Goal: Task Accomplishment & Management: Use online tool/utility

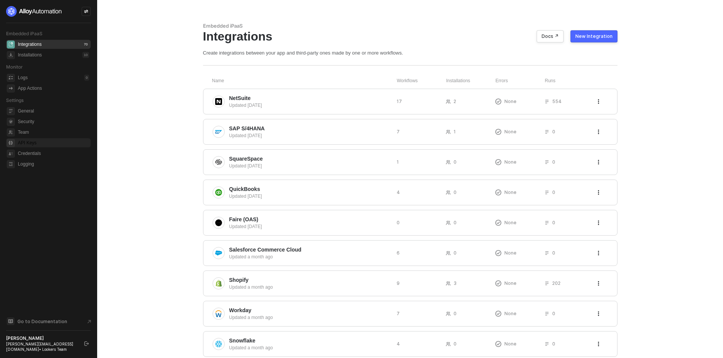
click at [35, 146] on span "API Keys" at bounding box center [53, 142] width 71 height 9
click at [596, 33] on div "New Integration" at bounding box center [593, 36] width 37 height 6
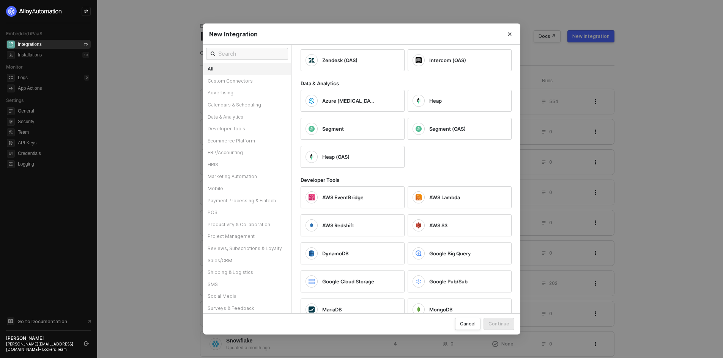
scroll to position [607, 0]
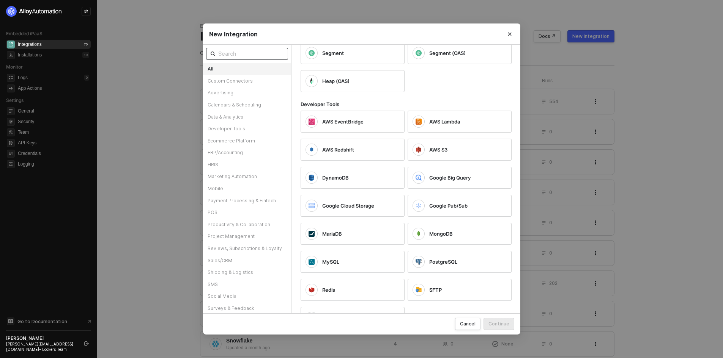
click at [264, 58] on input "text" at bounding box center [250, 54] width 65 height 8
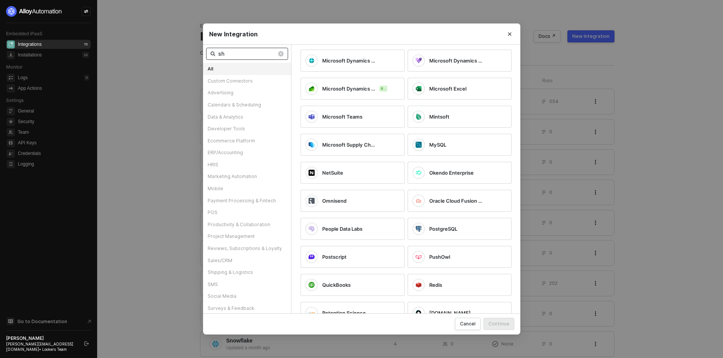
scroll to position [0, 0]
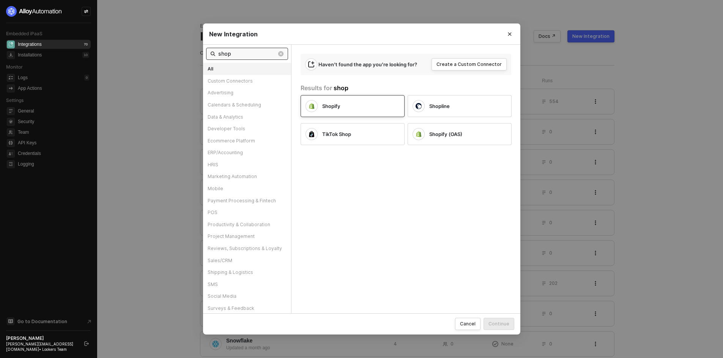
type input "shop"
click at [379, 108] on div "Shopify" at bounding box center [354, 106] width 65 height 7
click at [500, 327] on div "Continue" at bounding box center [498, 324] width 21 height 6
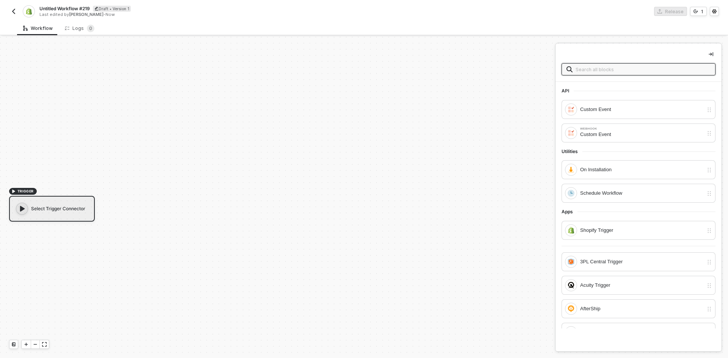
scroll to position [14, 0]
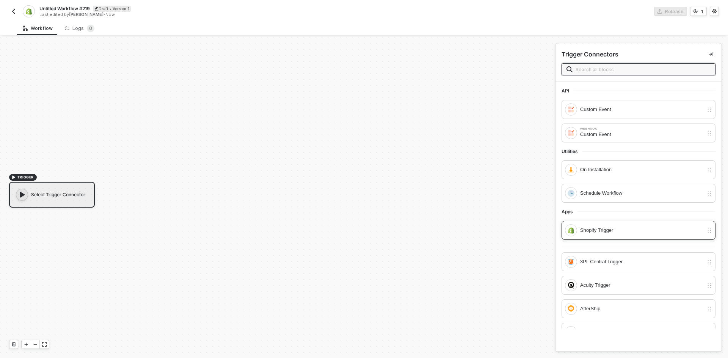
click at [613, 236] on div "Shopify Trigger" at bounding box center [634, 231] width 138 height 12
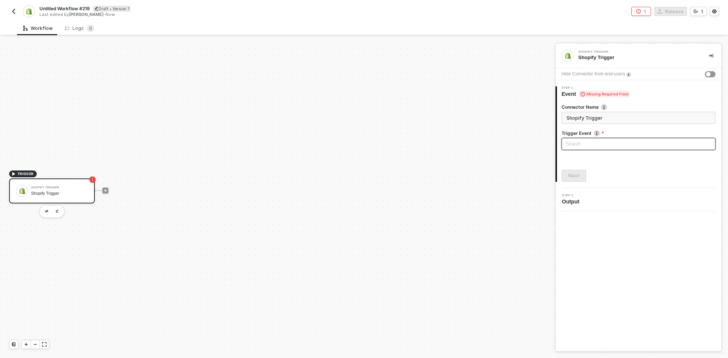
click at [597, 146] on input "search" at bounding box center [638, 143] width 145 height 11
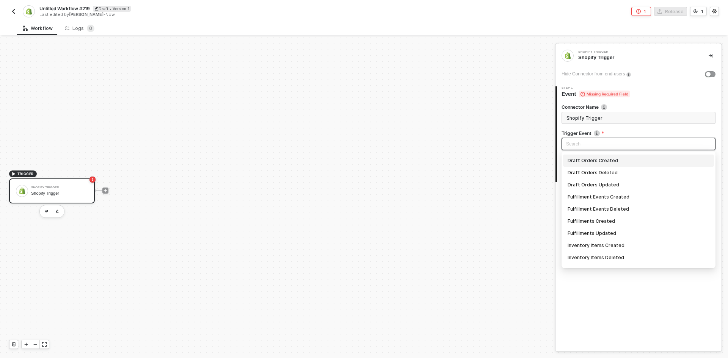
scroll to position [379, 0]
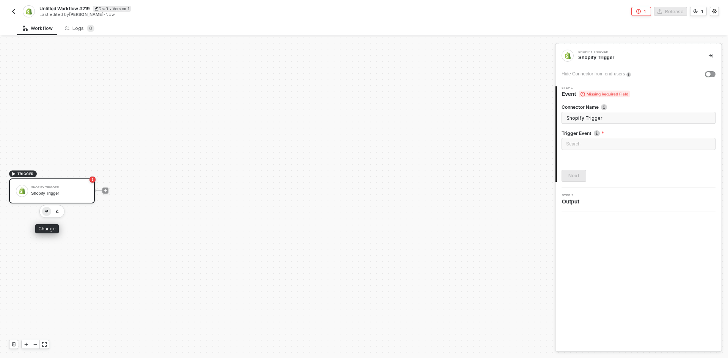
click at [47, 209] on button "button" at bounding box center [46, 211] width 9 height 9
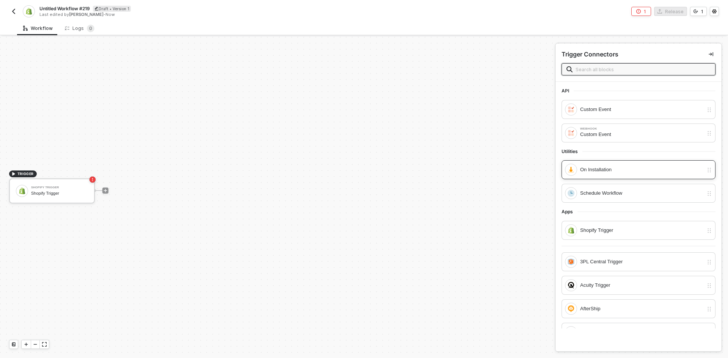
click at [644, 173] on div "On Installation" at bounding box center [641, 170] width 123 height 8
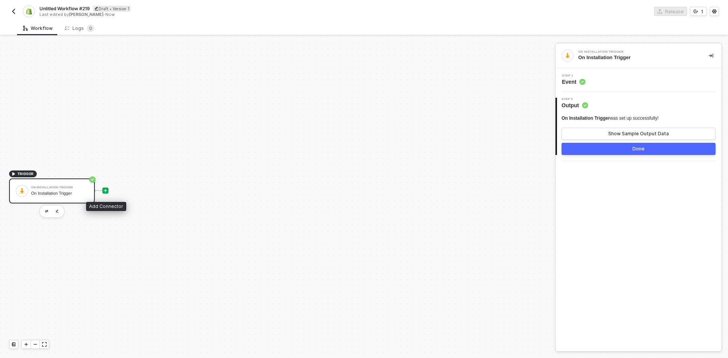
click at [107, 190] on icon "icon-play" at bounding box center [105, 191] width 5 height 5
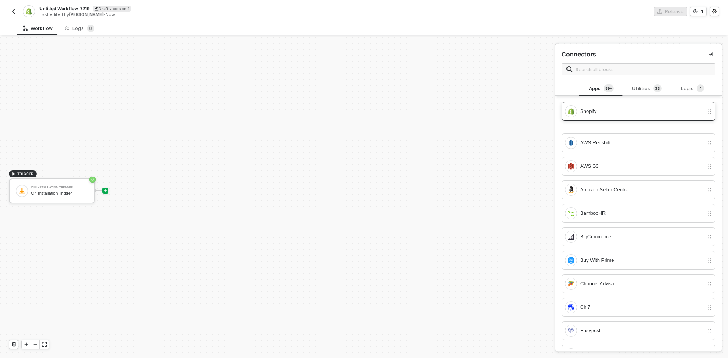
click at [590, 112] on div "Shopify" at bounding box center [641, 111] width 123 height 8
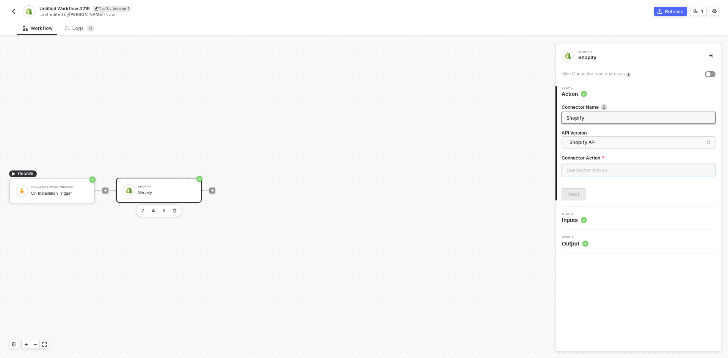
click at [572, 172] on input "text" at bounding box center [639, 170] width 154 height 12
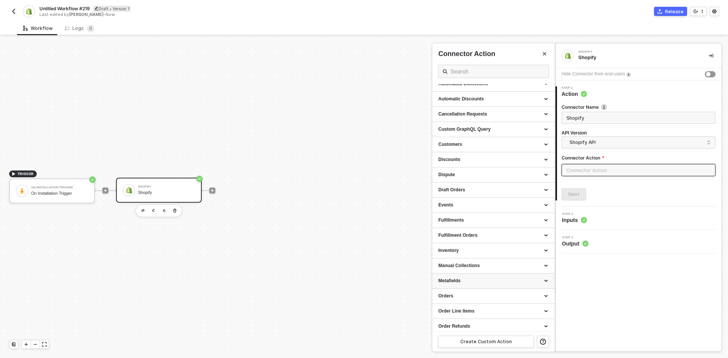
scroll to position [114, 0]
click at [450, 225] on div "Orders" at bounding box center [493, 220] width 123 height 15
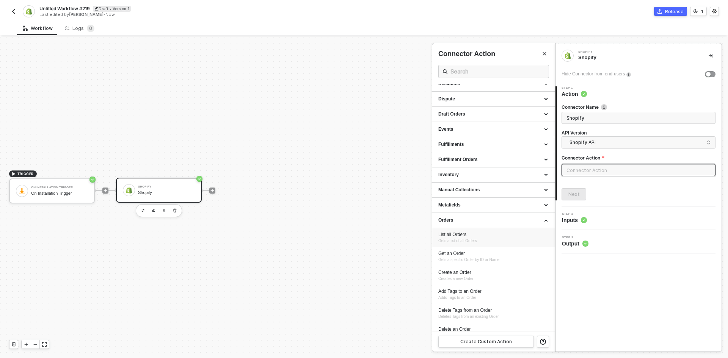
click at [458, 239] on span "Gets a list of all Orders" at bounding box center [458, 241] width 39 height 4
type input "Gets a list of all Orders"
type input "Orders - List all Orders"
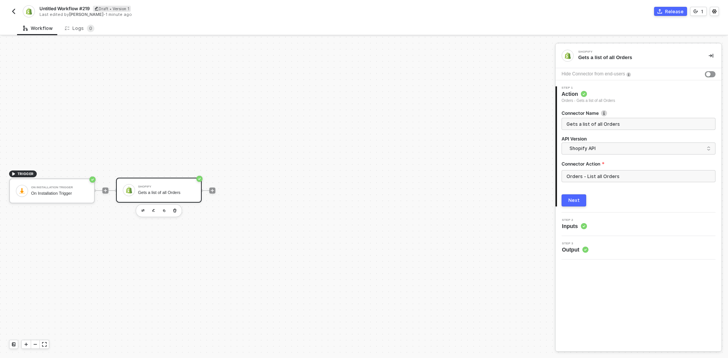
click at [584, 204] on button "Next" at bounding box center [574, 201] width 25 height 12
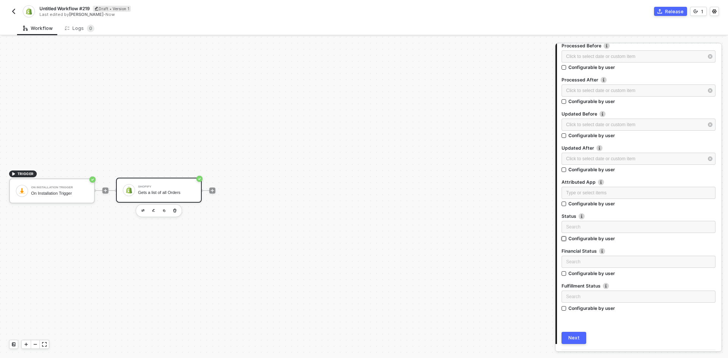
scroll to position [196, 0]
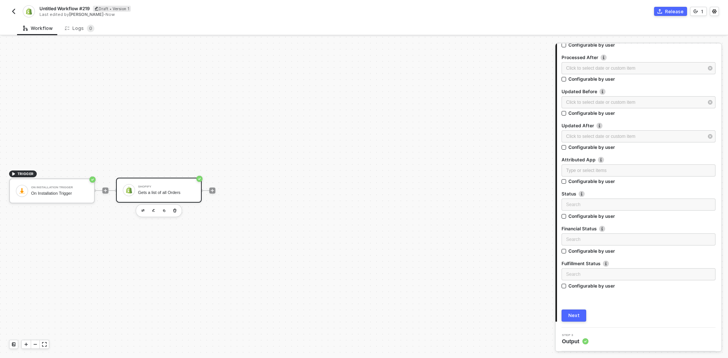
click at [572, 320] on button "Next" at bounding box center [574, 316] width 25 height 12
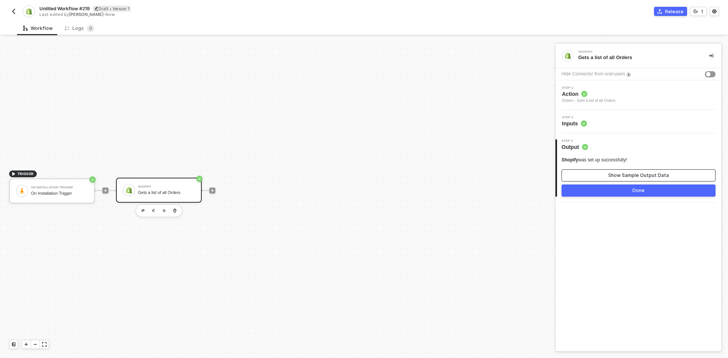
click at [626, 180] on button "Show Sample Output Data" at bounding box center [639, 176] width 154 height 12
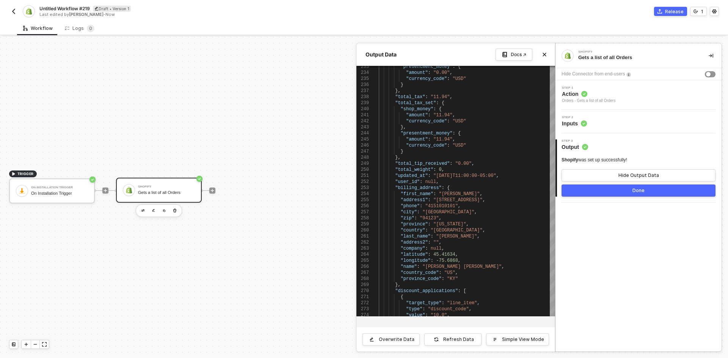
click at [210, 191] on div at bounding box center [364, 198] width 728 height 322
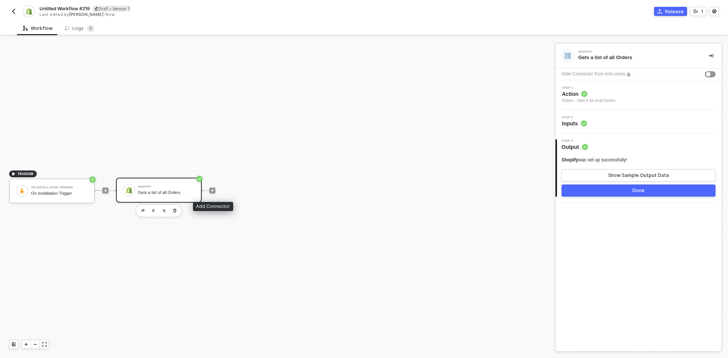
click at [210, 191] on icon "icon-play" at bounding box center [212, 191] width 5 height 5
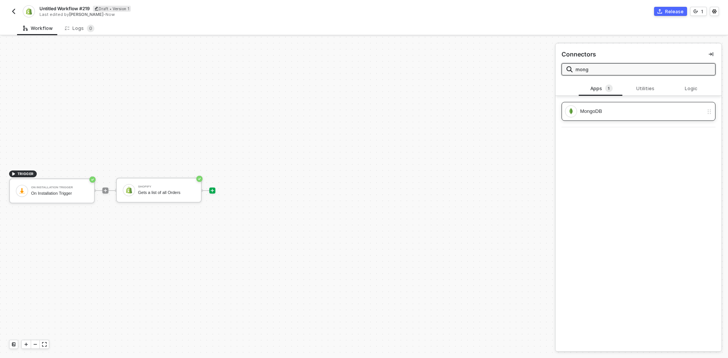
type input "mong"
click at [632, 109] on div "MongoDB" at bounding box center [641, 111] width 123 height 8
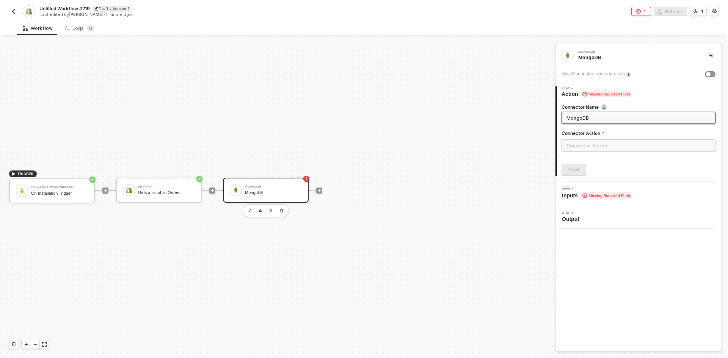
click at [615, 145] on input "text" at bounding box center [639, 146] width 154 height 12
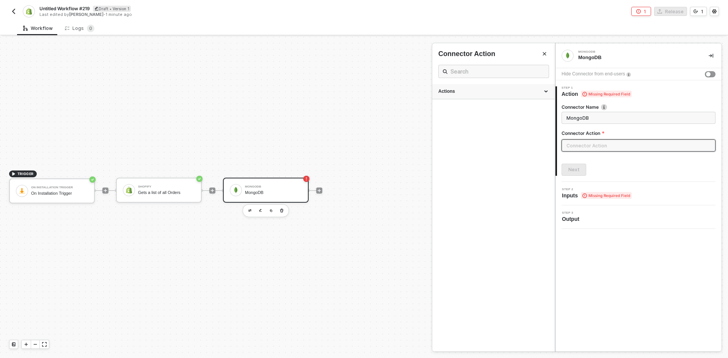
click at [512, 93] on div "Actions" at bounding box center [494, 91] width 110 height 6
click at [494, 128] on div "Add Record Add a record to collections" at bounding box center [494, 128] width 110 height 13
type input "Add a record to collections"
type input "Add Record"
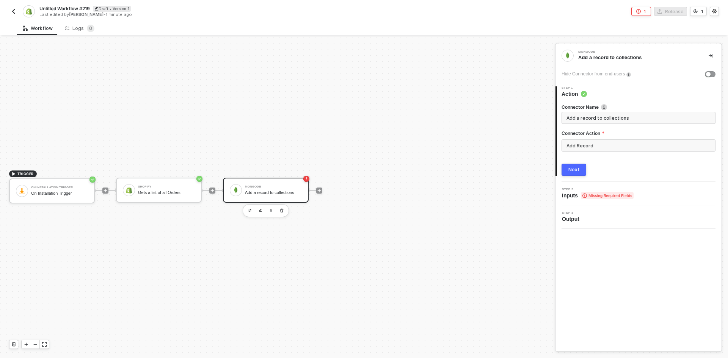
click at [575, 170] on div "Next" at bounding box center [574, 170] width 11 height 6
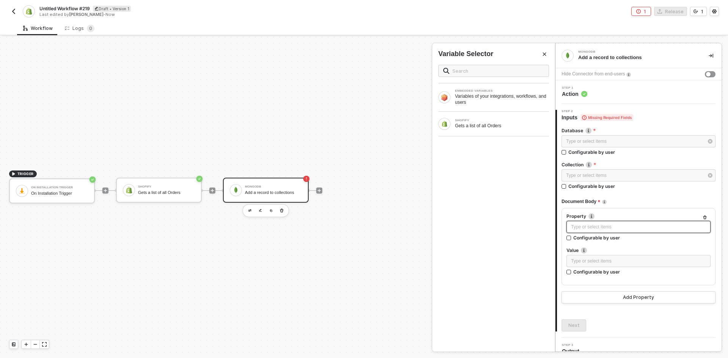
click at [602, 232] on div "Type or select items ﻿" at bounding box center [639, 227] width 144 height 12
click at [212, 188] on div at bounding box center [212, 191] width 6 height 6
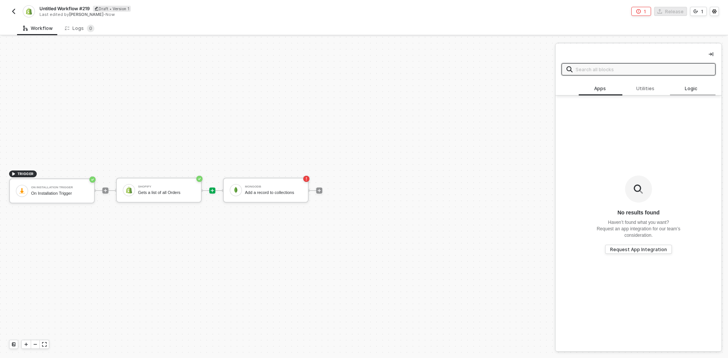
click at [697, 90] on div "Logic" at bounding box center [692, 89] width 33 height 6
click at [214, 192] on icon "icon-play" at bounding box center [212, 191] width 5 height 5
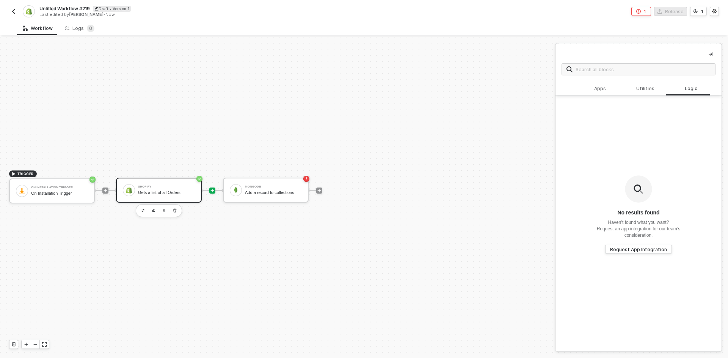
click at [133, 188] on div at bounding box center [129, 190] width 12 height 12
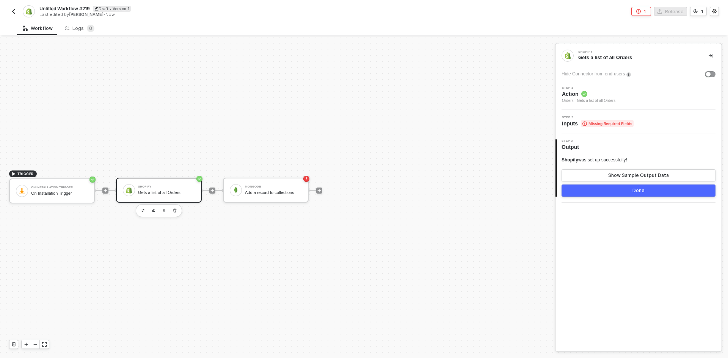
click at [656, 126] on div "Step 2 Inputs Missing Required Fields" at bounding box center [640, 121] width 164 height 11
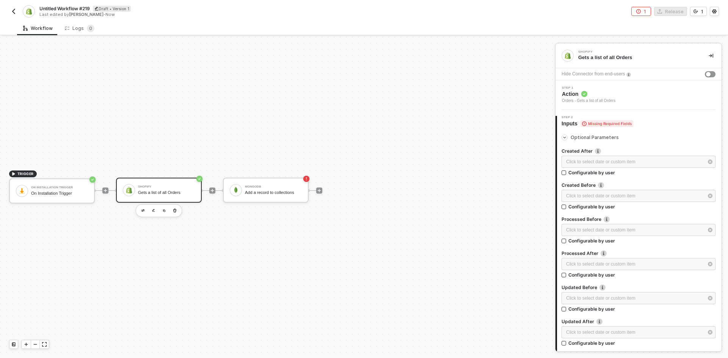
click at [581, 135] on span "Optional Parameters" at bounding box center [595, 138] width 48 height 6
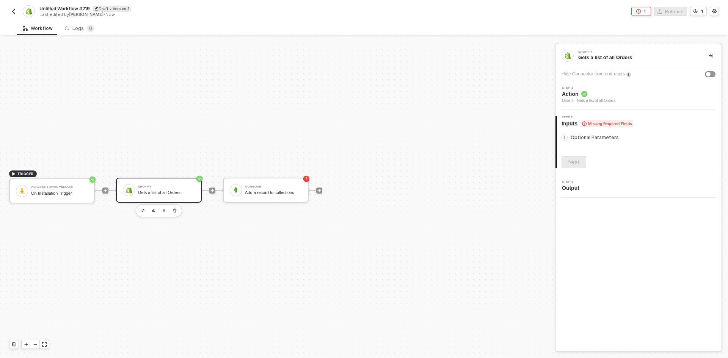
click at [602, 96] on span "Action" at bounding box center [588, 94] width 53 height 8
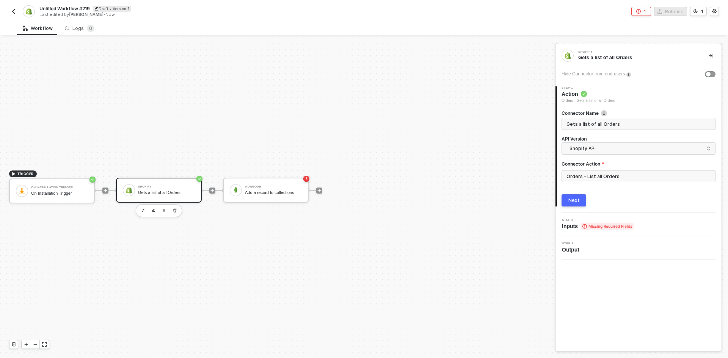
click at [573, 201] on div "Next" at bounding box center [574, 201] width 11 height 6
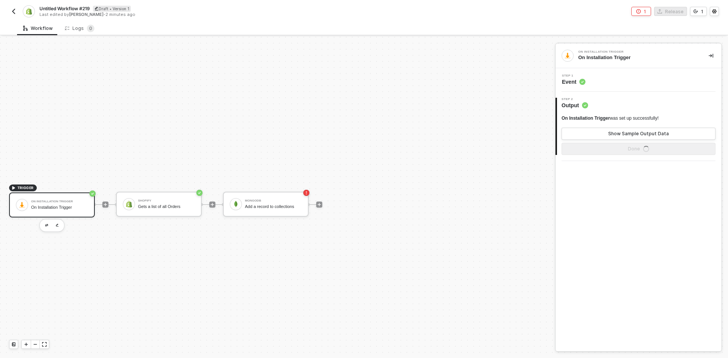
scroll to position [14, 0]
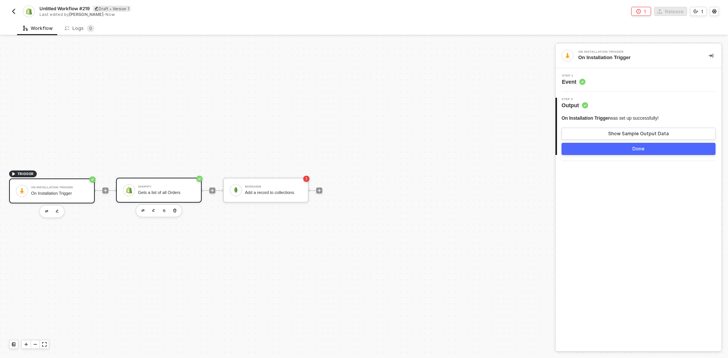
click at [175, 199] on div "Shopify Gets a list of all Orders" at bounding box center [159, 190] width 86 height 25
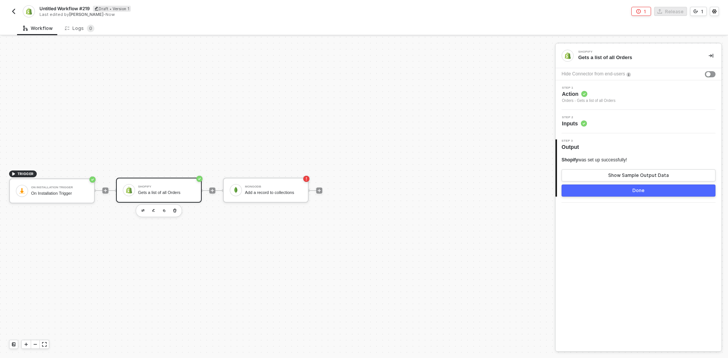
click at [212, 186] on div at bounding box center [212, 190] width 101 height 59
click at [211, 189] on icon "icon-play" at bounding box center [212, 191] width 5 height 5
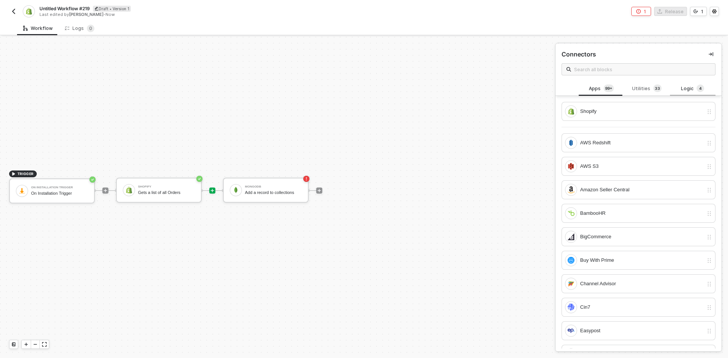
click at [691, 90] on div "Logic 4" at bounding box center [692, 89] width 33 height 8
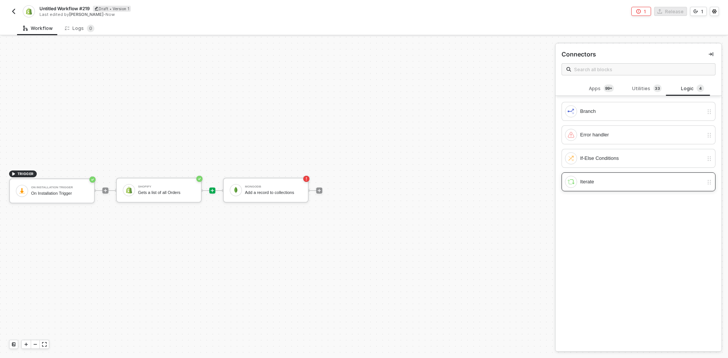
click at [622, 179] on div "Iterate" at bounding box center [641, 182] width 123 height 8
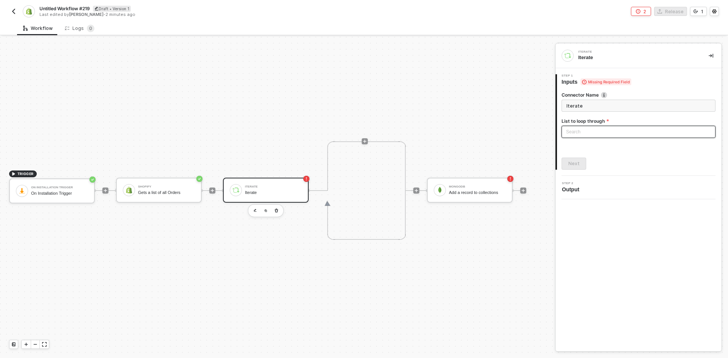
click at [614, 130] on div "Search" at bounding box center [639, 132] width 154 height 12
click at [612, 151] on div "Shopify: Orders" at bounding box center [639, 147] width 142 height 8
type input "Loop through Shopify: Orders"
click at [571, 167] on div "Next" at bounding box center [574, 164] width 11 height 6
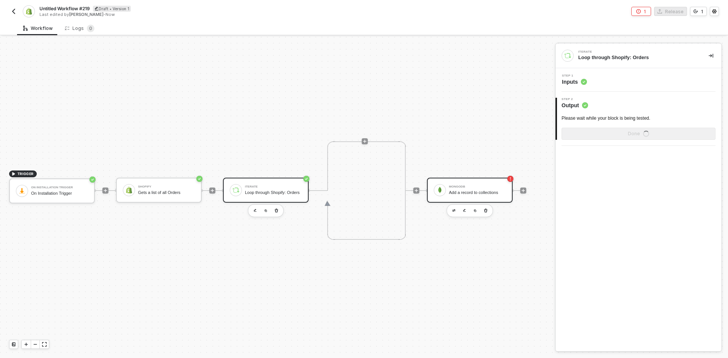
click at [467, 183] on div "MongoDB Add a record to collections" at bounding box center [477, 190] width 57 height 14
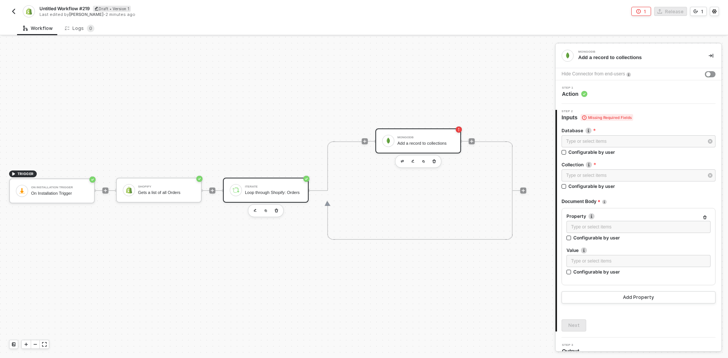
click at [262, 195] on div "Loop through Shopify: Orders" at bounding box center [273, 192] width 57 height 5
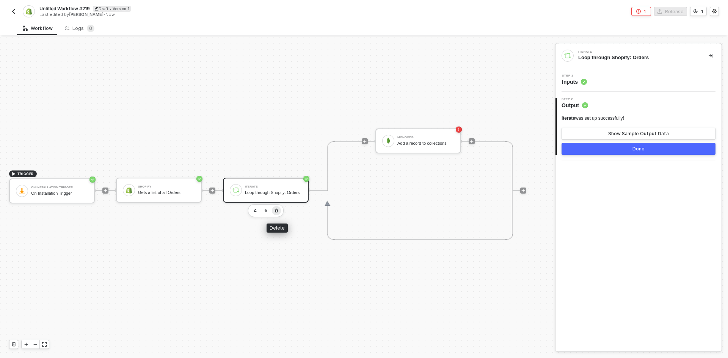
click at [278, 206] on button "button" at bounding box center [276, 210] width 9 height 9
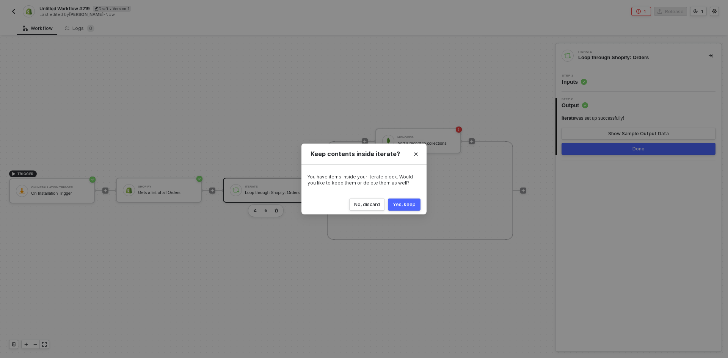
click at [396, 202] on div "Yes, keep" at bounding box center [404, 205] width 23 height 6
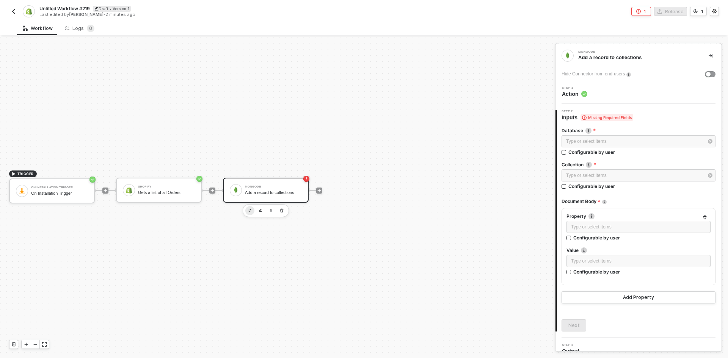
click at [247, 210] on button "button" at bounding box center [249, 210] width 9 height 9
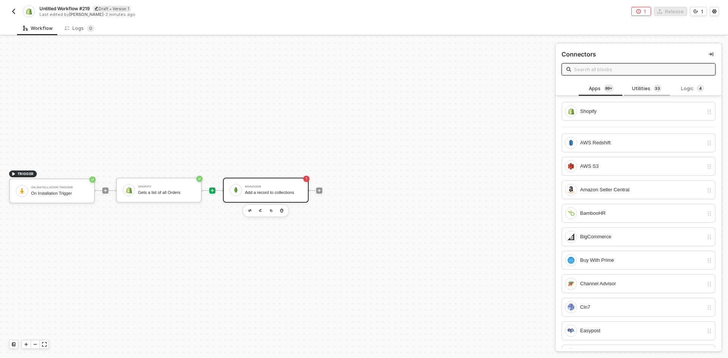
click at [637, 93] on div "Utilities 3 3" at bounding box center [646, 89] width 33 height 8
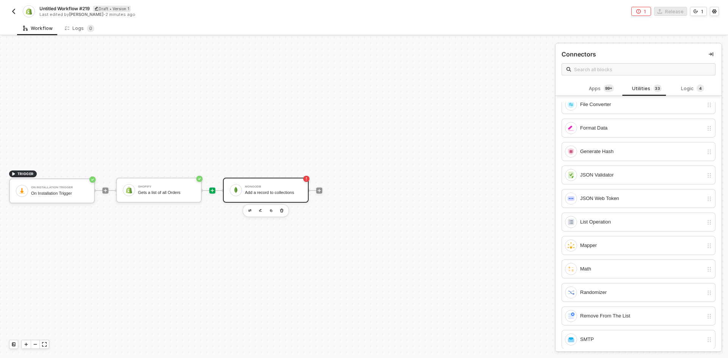
scroll to position [529, 0]
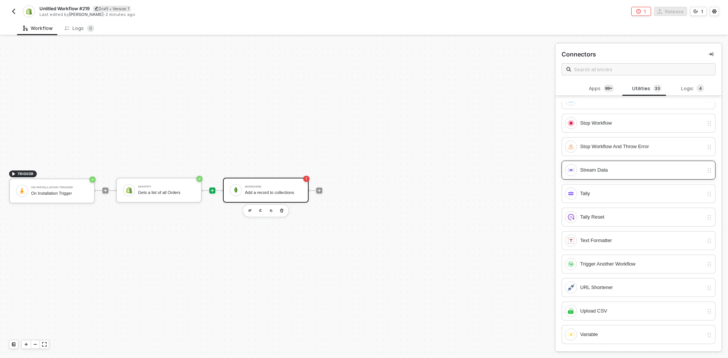
click at [613, 173] on div "Stream Data" at bounding box center [641, 170] width 123 height 8
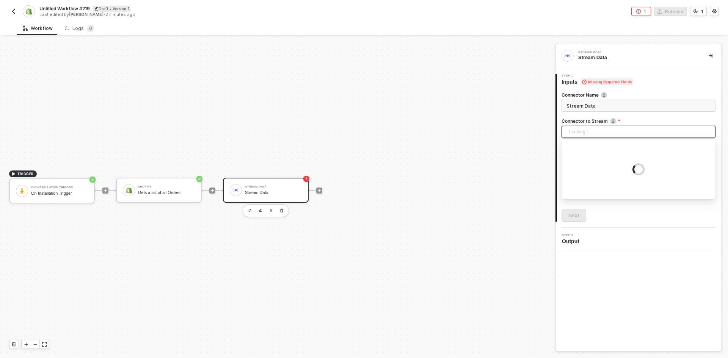
click at [604, 129] on input "search" at bounding box center [638, 131] width 145 height 11
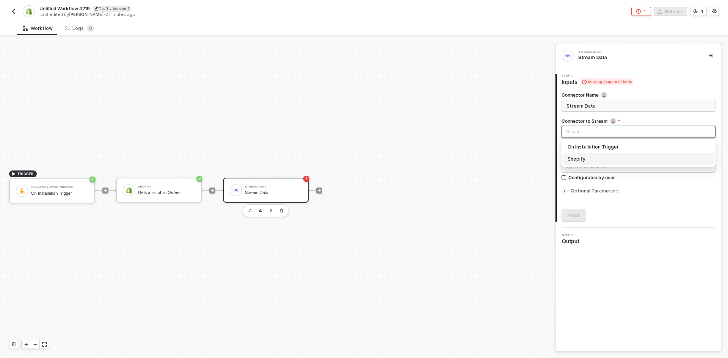
click at [601, 160] on div "Shopify" at bounding box center [639, 159] width 142 height 8
click at [666, 164] on div "Type or select items ﻿" at bounding box center [638, 167] width 145 height 7
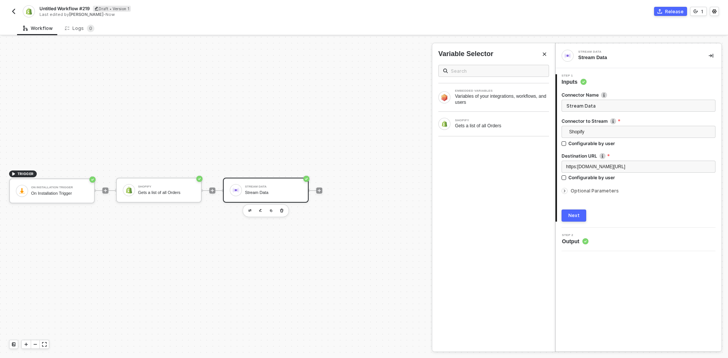
click at [596, 195] on div "Connector Name Stream Data Connector to Stream Shopify On Installation Trigger …" at bounding box center [639, 154] width 154 height 136
click at [602, 191] on span "Optional Parameters" at bounding box center [595, 191] width 48 height 6
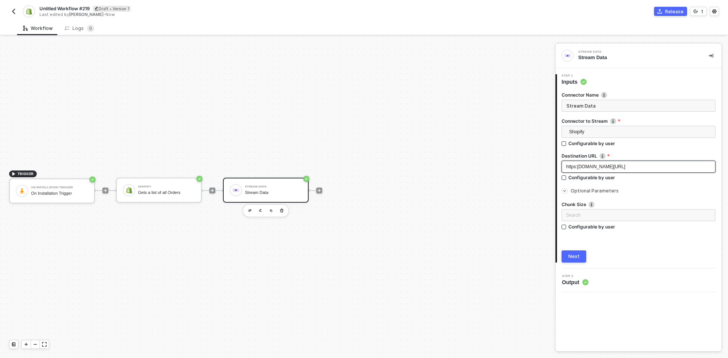
click at [576, 169] on span "https:myurl.com/endpoint" at bounding box center [595, 166] width 59 height 5
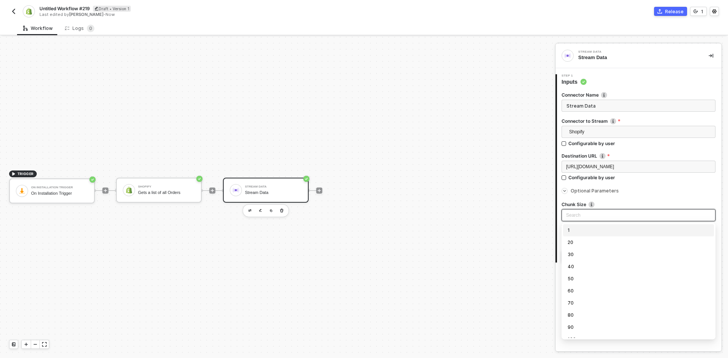
click at [585, 217] on input "search" at bounding box center [638, 215] width 145 height 11
click at [594, 335] on div "100" at bounding box center [639, 332] width 142 height 8
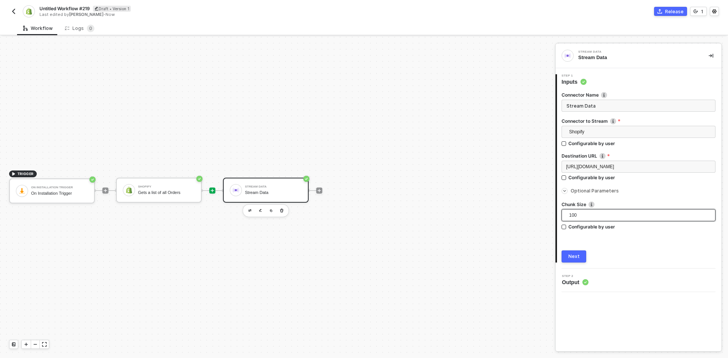
click at [214, 191] on icon "icon-play" at bounding box center [212, 191] width 5 height 5
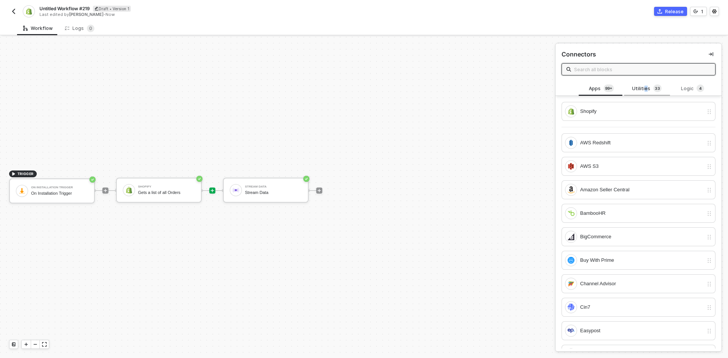
click at [645, 86] on div "Utilities 3 3" at bounding box center [646, 89] width 33 height 8
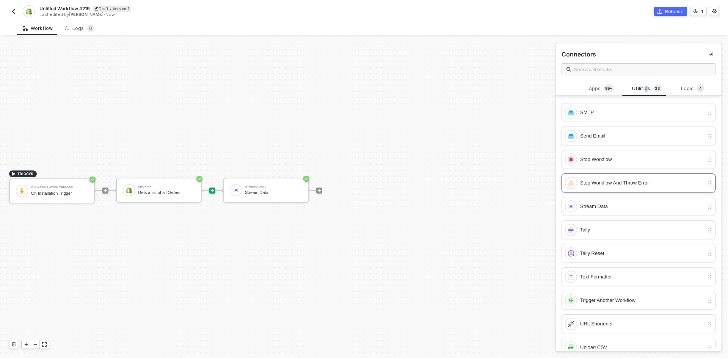
scroll to position [493, 0]
click at [700, 89] on span "4" at bounding box center [701, 88] width 3 height 6
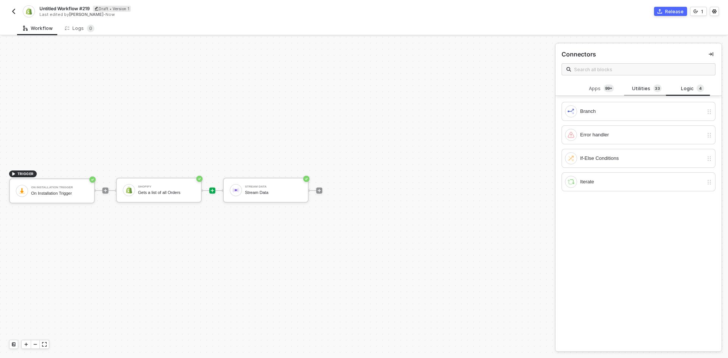
click at [649, 86] on div "Utilities 3 3" at bounding box center [646, 89] width 33 height 8
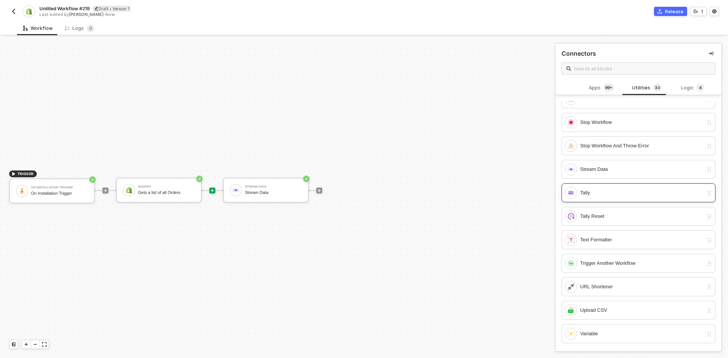
scroll to position [377, 0]
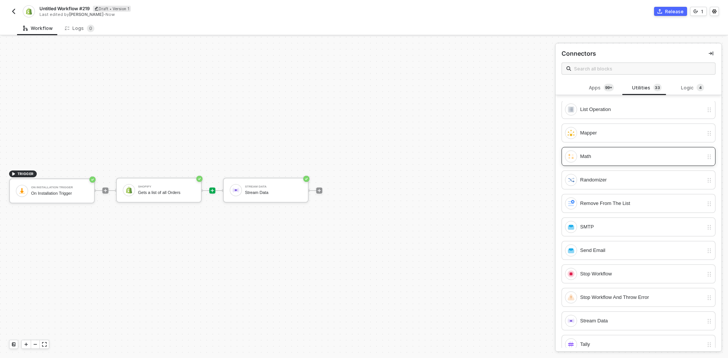
click at [621, 164] on div "Math" at bounding box center [639, 156] width 154 height 19
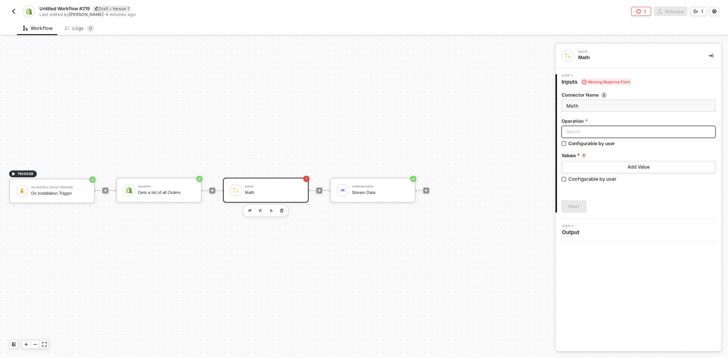
click at [613, 133] on input "search" at bounding box center [638, 131] width 145 height 11
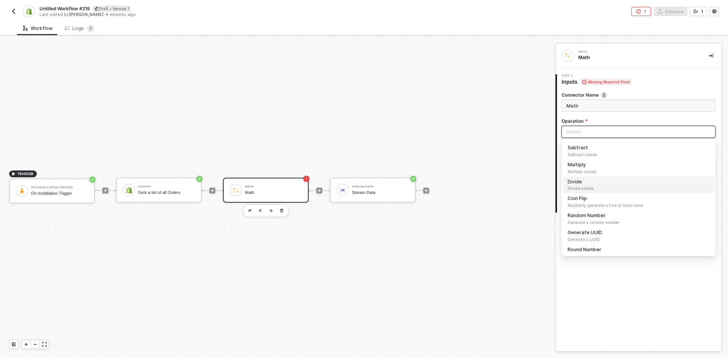
scroll to position [22, 0]
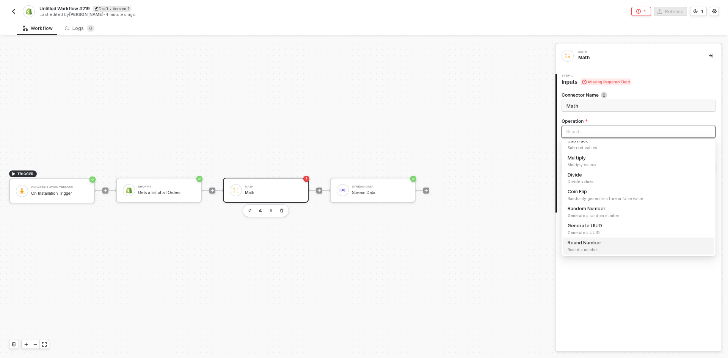
click at [641, 283] on div "Math Math 1 Step 1 Inputs Missing Required Field Connector Name Math Operation …" at bounding box center [639, 198] width 166 height 308
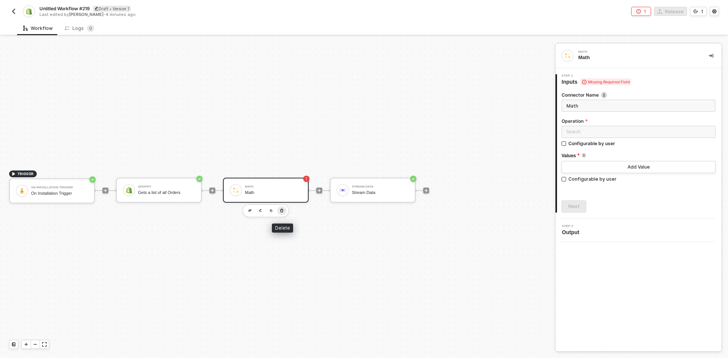
click at [284, 212] on icon "button" at bounding box center [282, 211] width 5 height 6
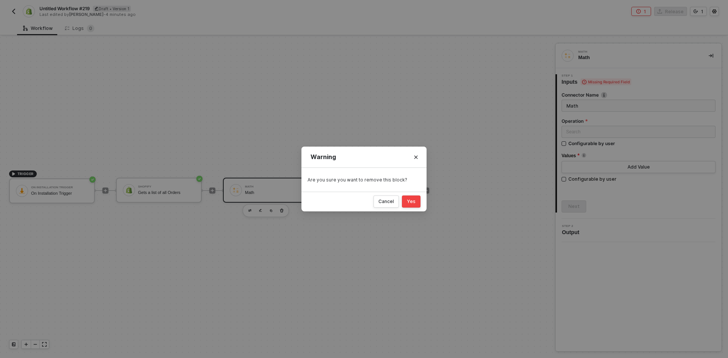
click at [413, 201] on div "Yes" at bounding box center [411, 202] width 9 height 6
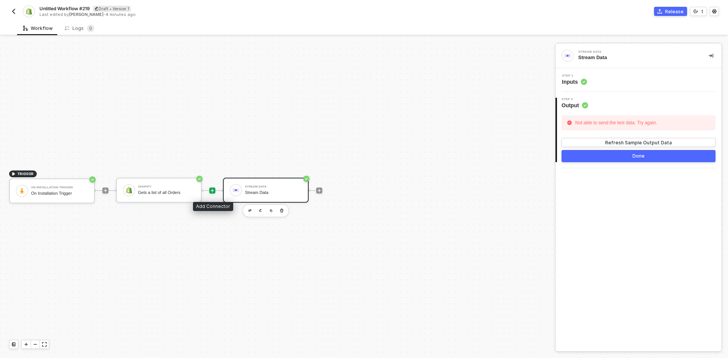
click at [212, 193] on div at bounding box center [212, 191] width 6 height 6
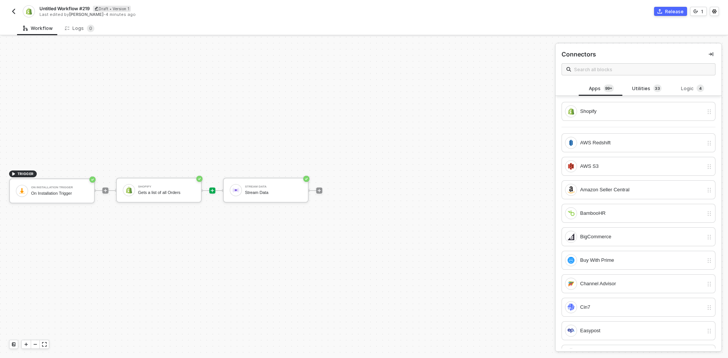
click at [644, 89] on div "Utilities 3 3" at bounding box center [646, 89] width 33 height 8
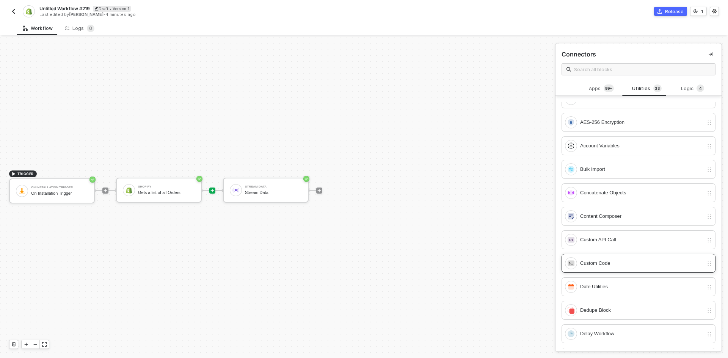
scroll to position [0, 0]
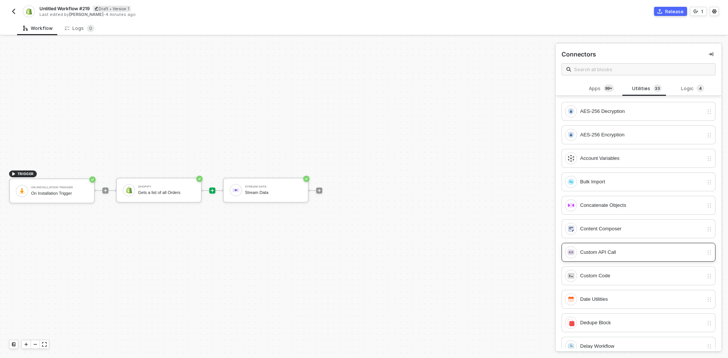
click at [638, 257] on div "Custom API Call" at bounding box center [634, 253] width 138 height 12
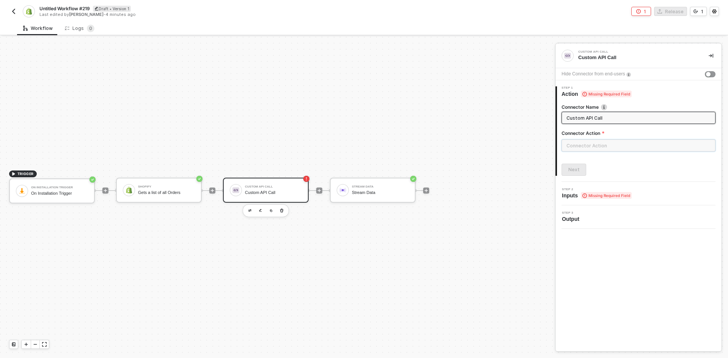
click at [646, 149] on input "text" at bounding box center [639, 146] width 154 height 12
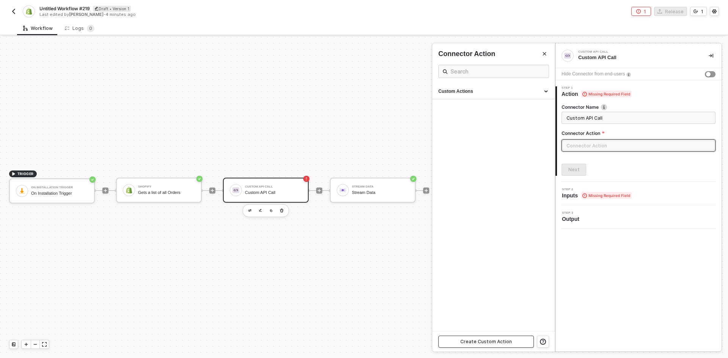
click at [496, 338] on button "Create Custom Action" at bounding box center [487, 342] width 96 height 12
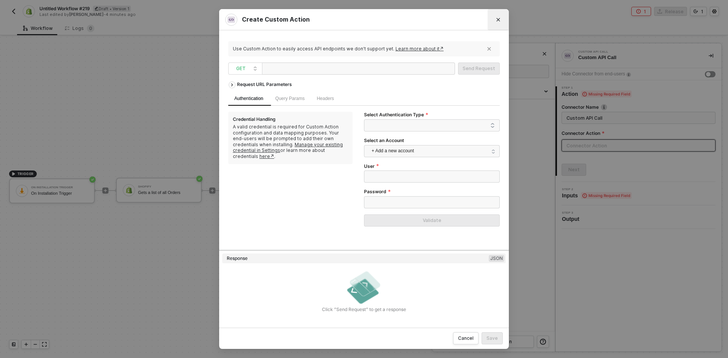
click at [498, 23] on button "Close" at bounding box center [498, 20] width 12 height 12
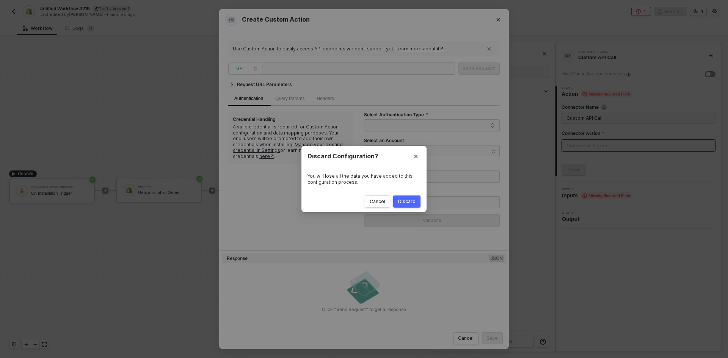
click at [404, 199] on div "Discard" at bounding box center [406, 202] width 17 height 6
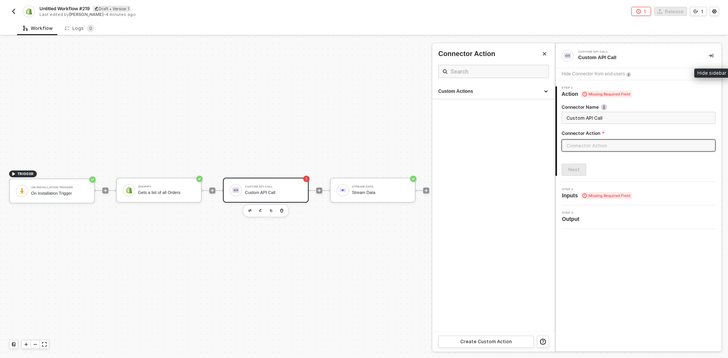
click at [711, 55] on icon "icon-collapse-right" at bounding box center [711, 56] width 5 height 4
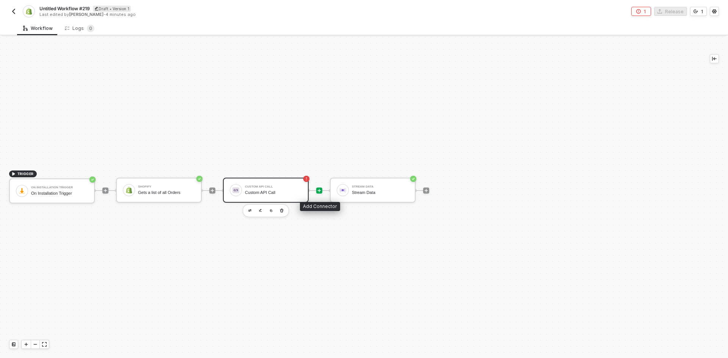
click at [319, 189] on icon "icon-play" at bounding box center [319, 191] width 5 height 5
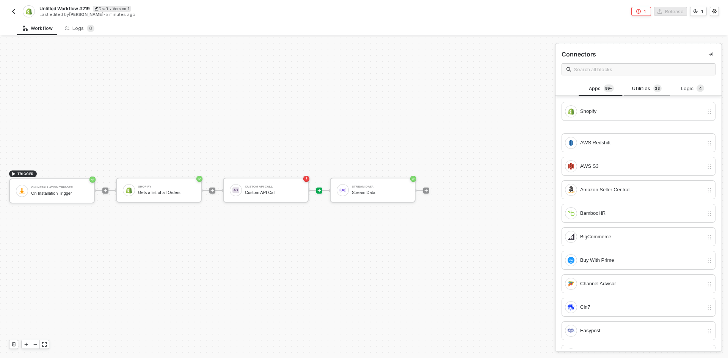
click at [635, 91] on div "Utilities 3 3" at bounding box center [646, 89] width 33 height 8
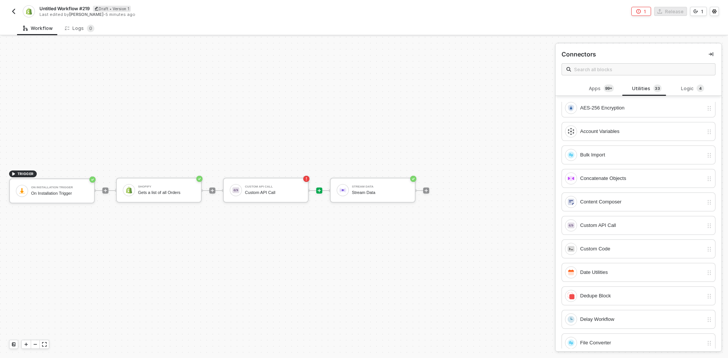
scroll to position [76, 0]
click at [616, 193] on div "Custom Code" at bounding box center [639, 200] width 154 height 19
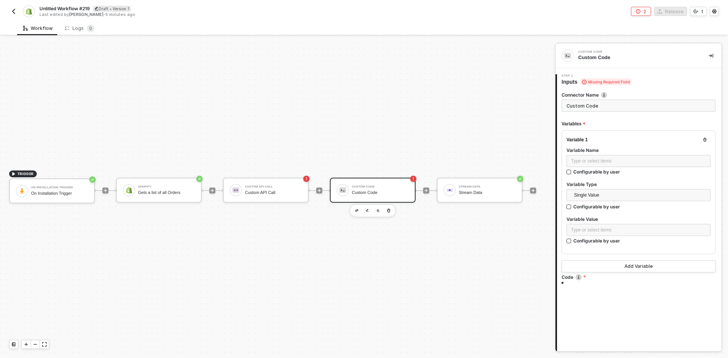
type textarea "/* You can access variables on the inputData object. ex: const myVariable = inp…"
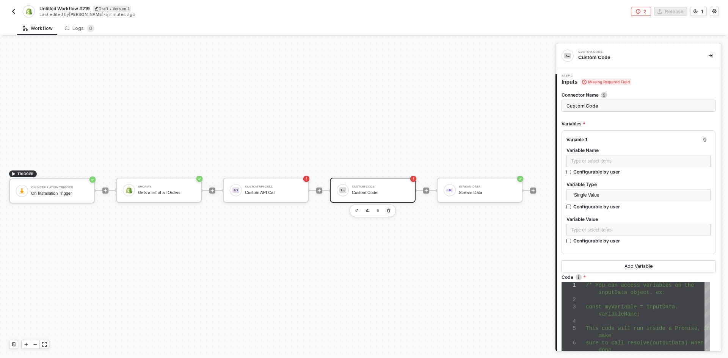
click at [630, 310] on div "const myVariable = inputData." at bounding box center [648, 307] width 124 height 7
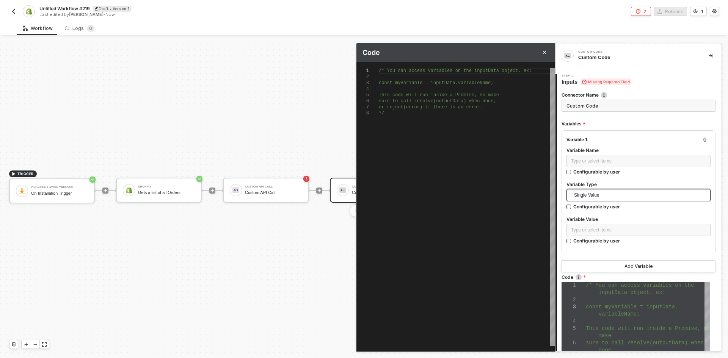
click at [635, 194] on span "Single Value" at bounding box center [640, 195] width 132 height 11
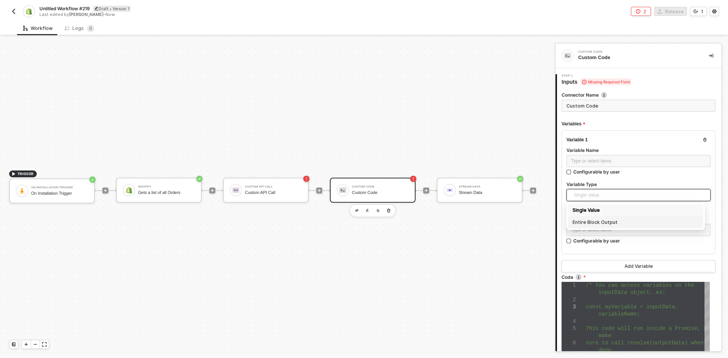
click at [619, 225] on div "Entire Block Output" at bounding box center [636, 223] width 126 height 8
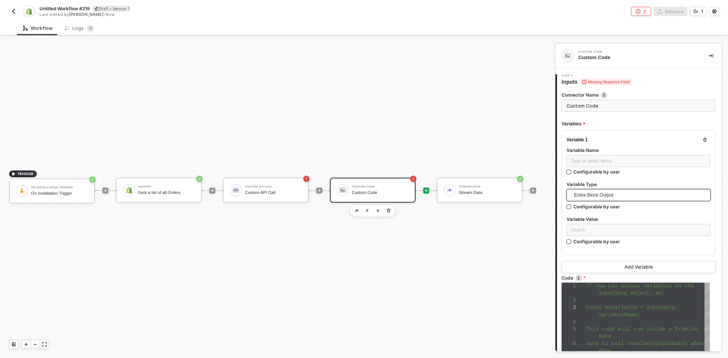
click at [429, 193] on div at bounding box center [426, 191] width 6 height 6
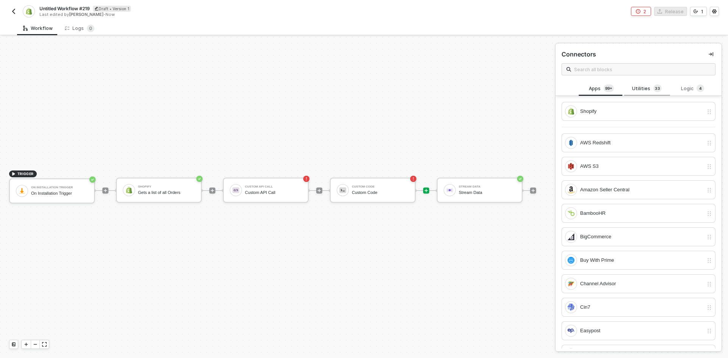
click at [647, 95] on div "Utilities 3 3" at bounding box center [647, 89] width 46 height 14
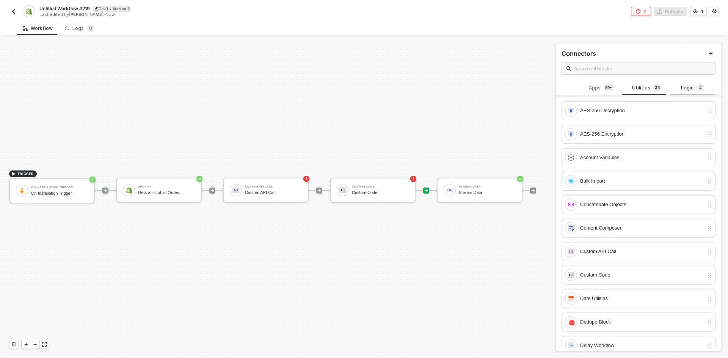
click at [691, 83] on div "Logic 4" at bounding box center [693, 88] width 46 height 14
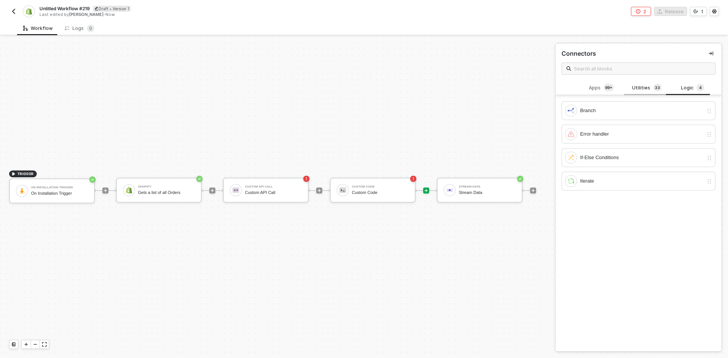
click at [636, 92] on div "Utilities 3 3" at bounding box center [647, 88] width 46 height 14
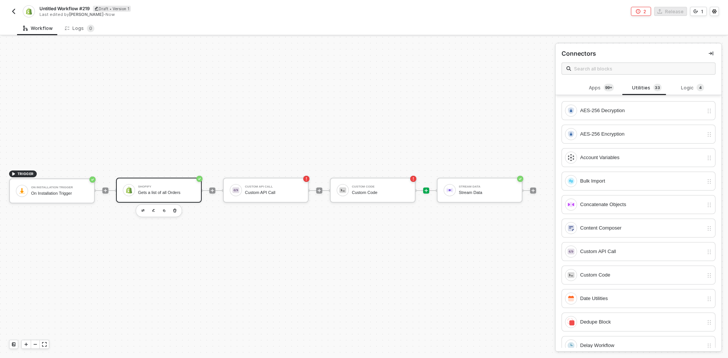
click at [156, 187] on div "Shopify" at bounding box center [166, 187] width 57 height 3
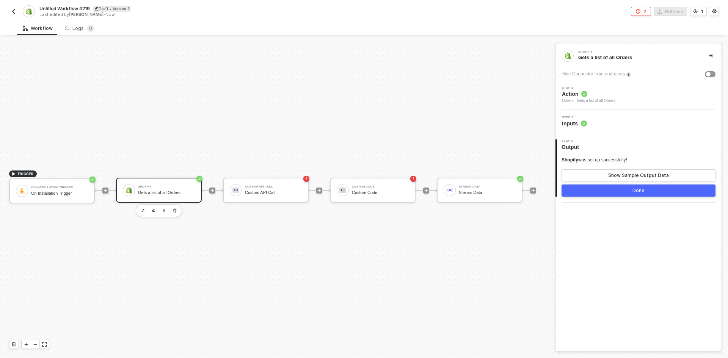
click at [631, 116] on div "Step 2 Inputs" at bounding box center [639, 122] width 166 height 24
click at [630, 127] on div "Step 2 Inputs" at bounding box center [639, 122] width 166 height 24
click at [640, 119] on div "Step 2 Inputs" at bounding box center [640, 121] width 164 height 11
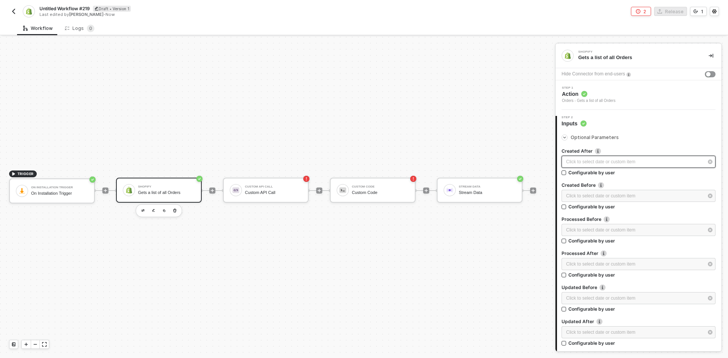
click at [621, 163] on div "Click to select date or custom item ﻿" at bounding box center [634, 162] width 137 height 7
click at [612, 198] on div "Click to select date or custom item ﻿" at bounding box center [634, 196] width 137 height 7
click at [642, 104] on div "Step 1 Action Orders - Gets a list of all Orders" at bounding box center [640, 94] width 164 height 17
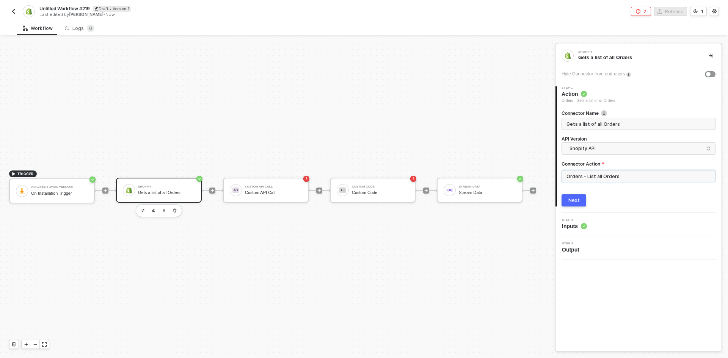
click at [617, 173] on input "Orders - List all Orders" at bounding box center [639, 176] width 154 height 12
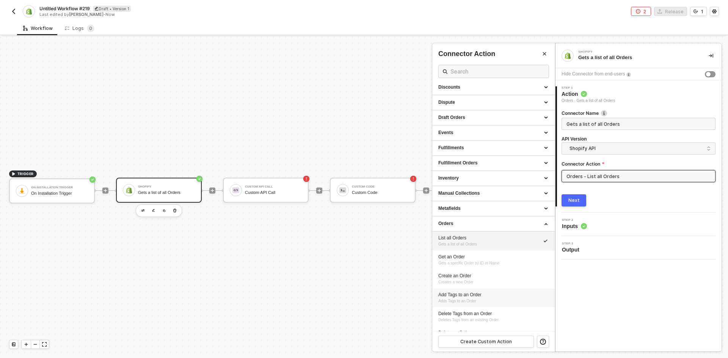
scroll to position [114, 0]
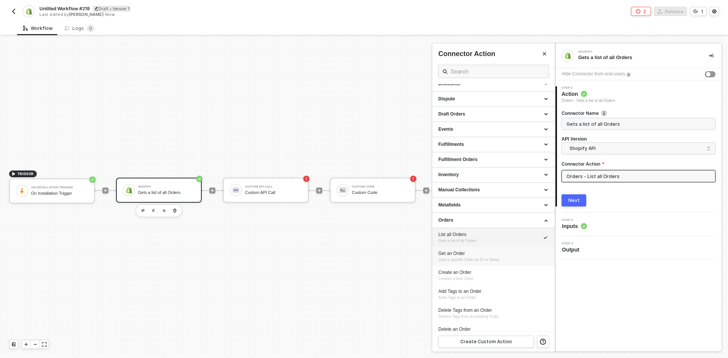
click at [479, 253] on div "Get an Order" at bounding box center [494, 254] width 110 height 6
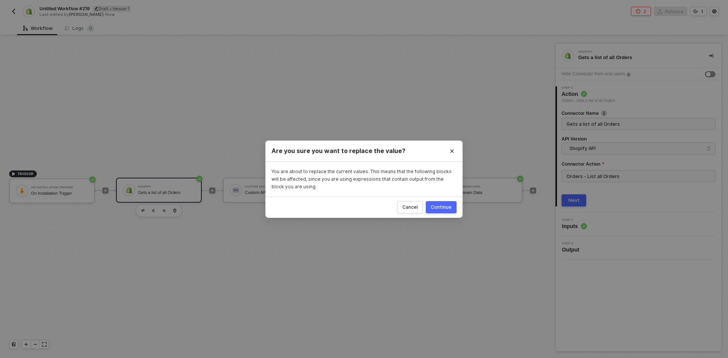
click at [440, 208] on div "Continue" at bounding box center [441, 207] width 21 height 6
type input "Gets a specific Order by ID or Name"
type input "Orders - Get an Order"
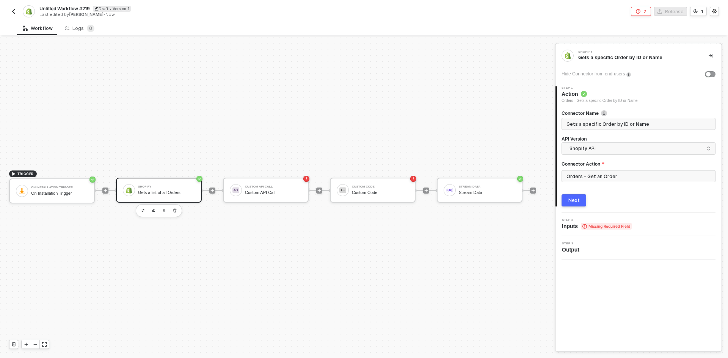
click at [577, 200] on div "Next" at bounding box center [574, 201] width 11 height 6
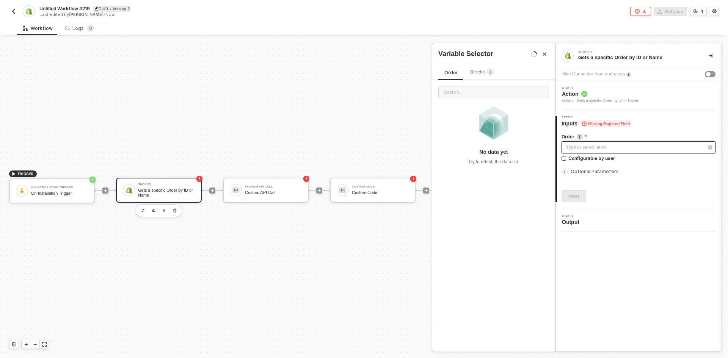
click at [593, 151] on div "Type or select items ﻿" at bounding box center [634, 147] width 137 height 7
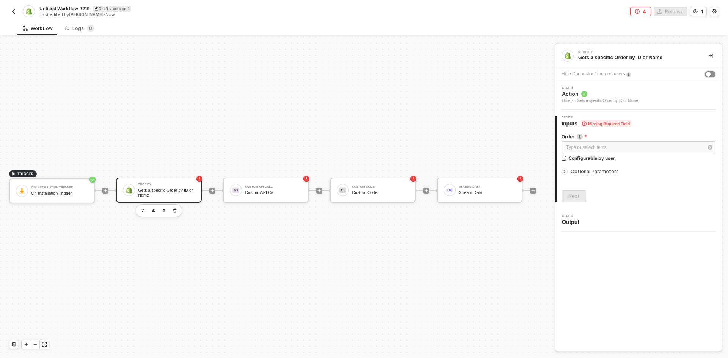
click at [709, 72] on button "button" at bounding box center [710, 74] width 11 height 6
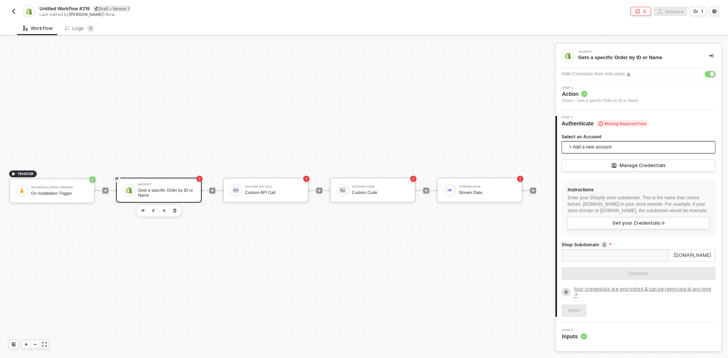
click at [629, 144] on span "+ Add a new account" at bounding box center [640, 148] width 142 height 12
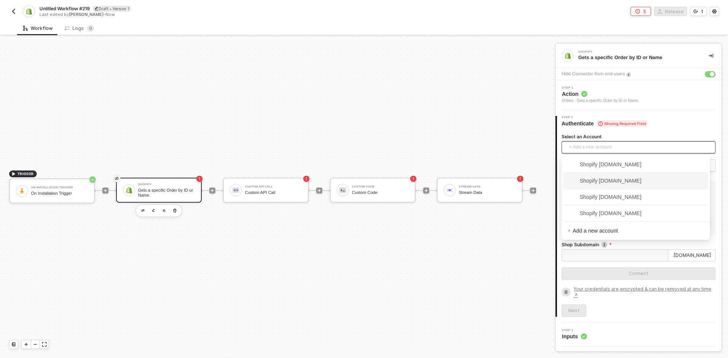
click at [613, 186] on span "Shopify alloy-automation-test-cases-store.myshopify.com" at bounding box center [636, 181] width 136 height 12
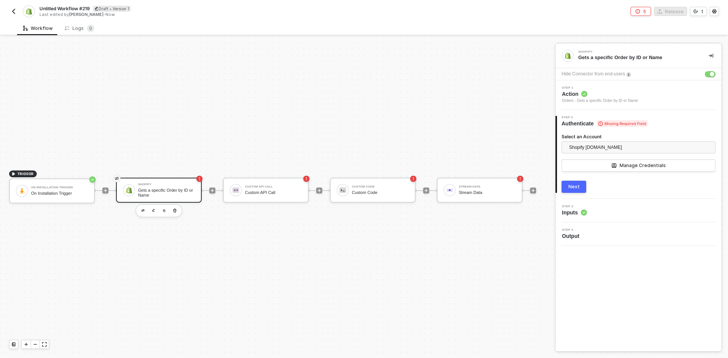
click at [581, 182] on button "Next" at bounding box center [574, 187] width 25 height 12
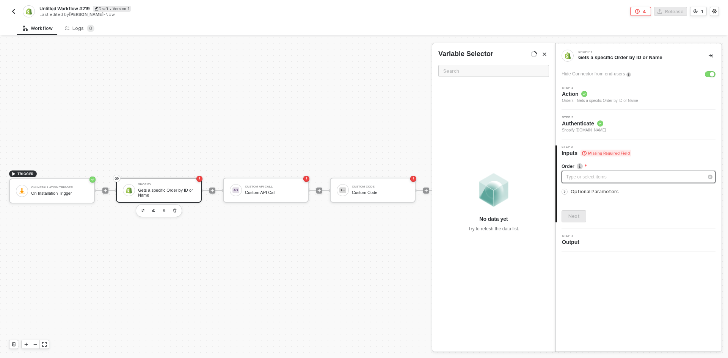
click at [597, 178] on div "Type or select items ﻿" at bounding box center [634, 177] width 137 height 7
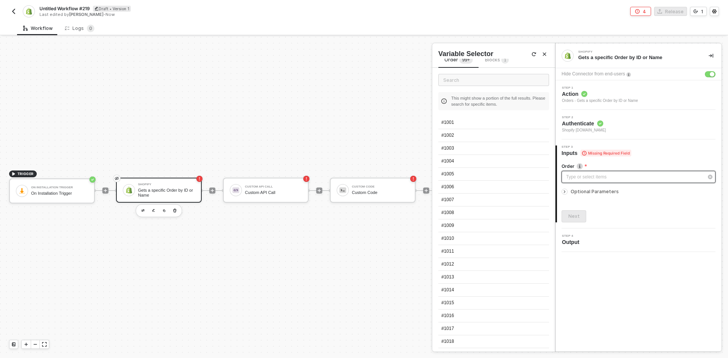
scroll to position [0, 0]
click at [488, 93] on input "text" at bounding box center [494, 92] width 111 height 12
click at [580, 175] on div "Type or select items ﻿" at bounding box center [634, 177] width 137 height 7
click at [464, 135] on div "#1001" at bounding box center [494, 135] width 111 height 13
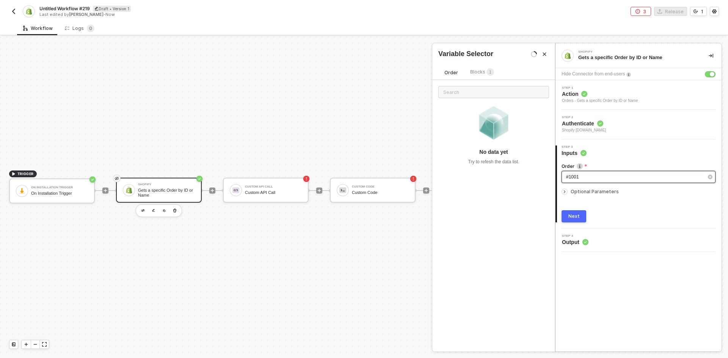
click at [605, 181] on div "#1001" at bounding box center [639, 177] width 154 height 12
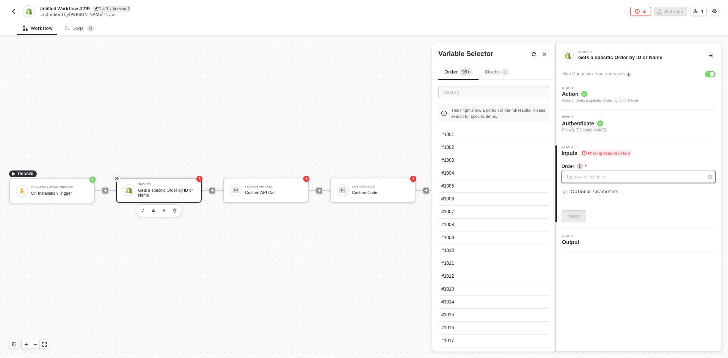
click at [586, 176] on div "Type or select items ﻿" at bounding box center [634, 177] width 137 height 7
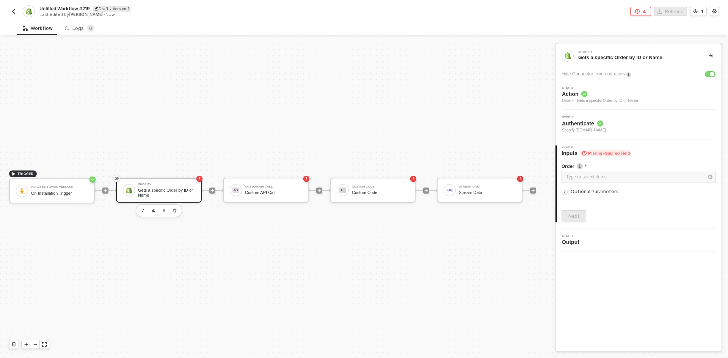
click at [12, 9] on img "button" at bounding box center [14, 11] width 6 height 6
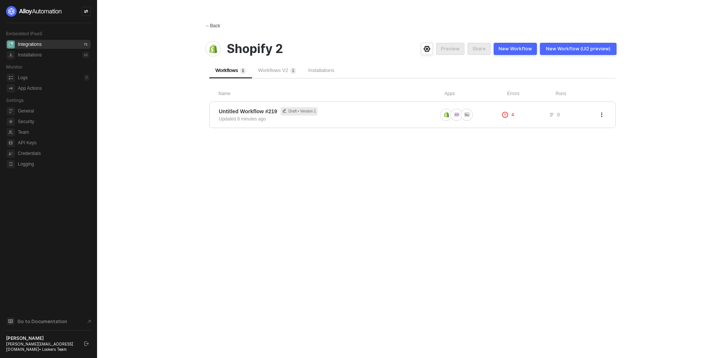
click at [214, 27] on div "← Back" at bounding box center [213, 26] width 15 height 6
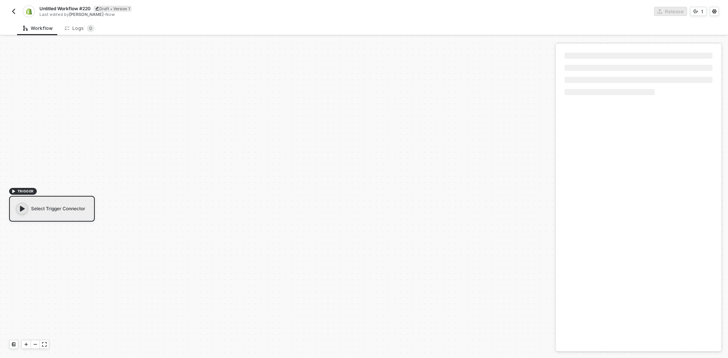
scroll to position [14, 0]
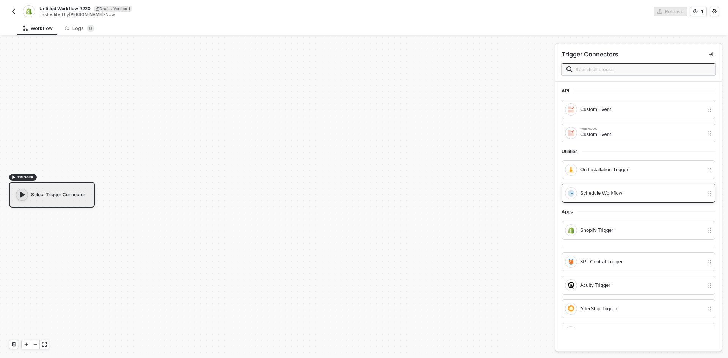
click at [623, 197] on div "Schedule Workflow" at bounding box center [641, 193] width 123 height 8
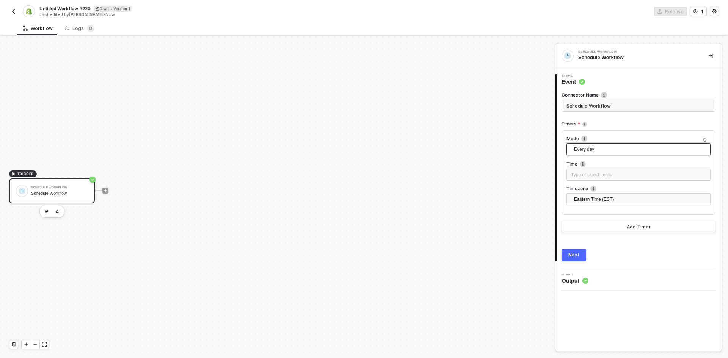
click at [582, 148] on span "Every day" at bounding box center [640, 149] width 132 height 11
click at [579, 215] on div "Every X" at bounding box center [639, 213] width 132 height 8
click at [578, 198] on span "Hours" at bounding box center [640, 199] width 132 height 11
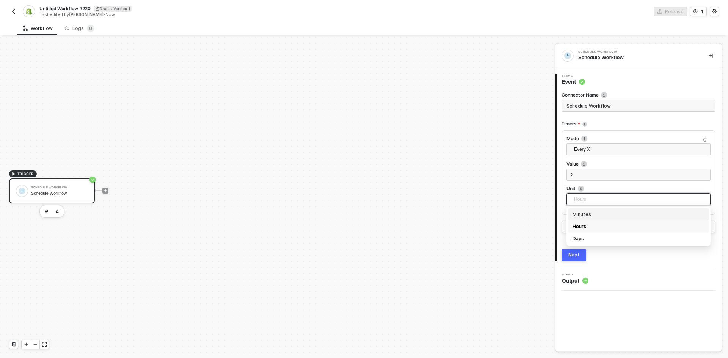
click at [579, 212] on div "Minutes" at bounding box center [639, 215] width 132 height 8
drag, startPoint x: 576, startPoint y: 175, endPoint x: 553, endPoint y: 175, distance: 22.8
click at [553, 175] on div "TRIGGER Schedule Workflow Schedule Workflow Schedule Workflow Schedule Workflow…" at bounding box center [364, 198] width 728 height 322
click at [503, 198] on div "TRIGGER Schedule Workflow Schedule Workflow" at bounding box center [276, 191] width 552 height 336
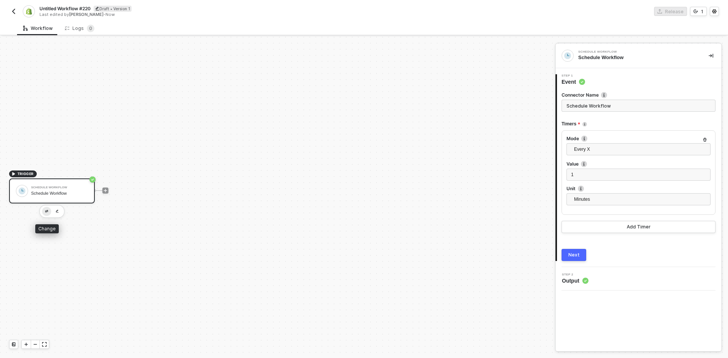
click at [46, 211] on img "button" at bounding box center [46, 211] width 3 height 3
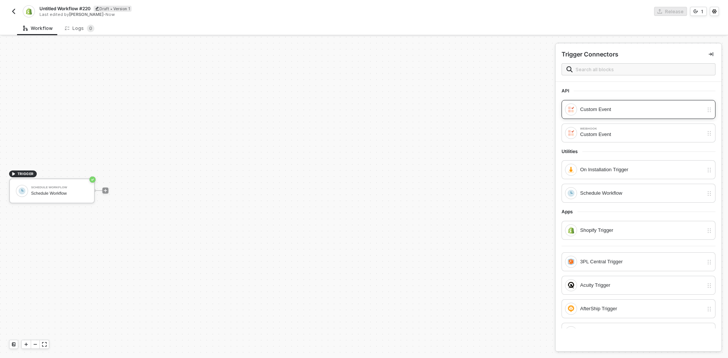
click at [602, 115] on div "Custom Event" at bounding box center [634, 110] width 138 height 12
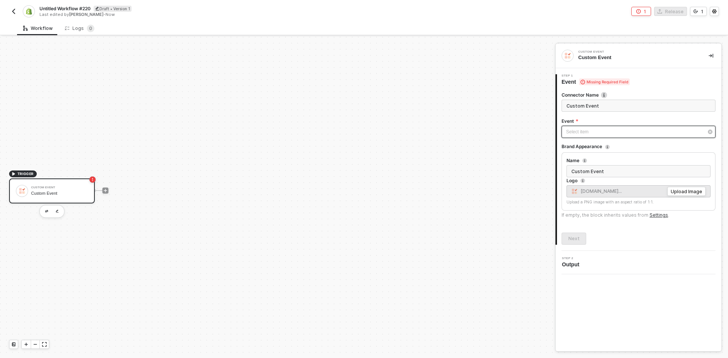
click at [599, 130] on div "Select item ﻿" at bounding box center [634, 132] width 137 height 7
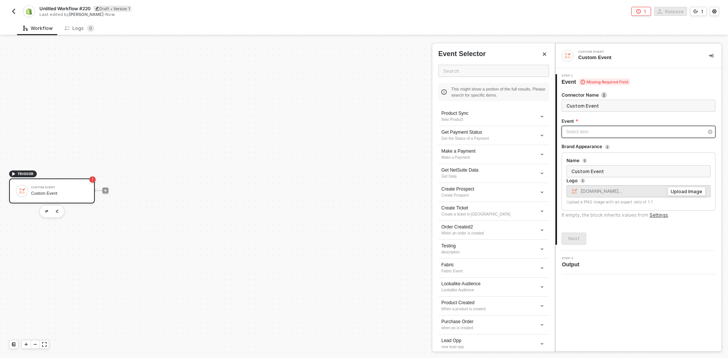
scroll to position [824, 0]
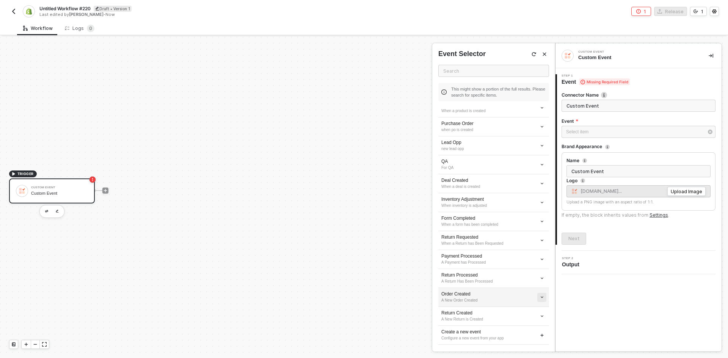
click at [539, 296] on button "button" at bounding box center [542, 297] width 9 height 9
click at [502, 313] on span "Edit" at bounding box center [509, 311] width 50 height 6
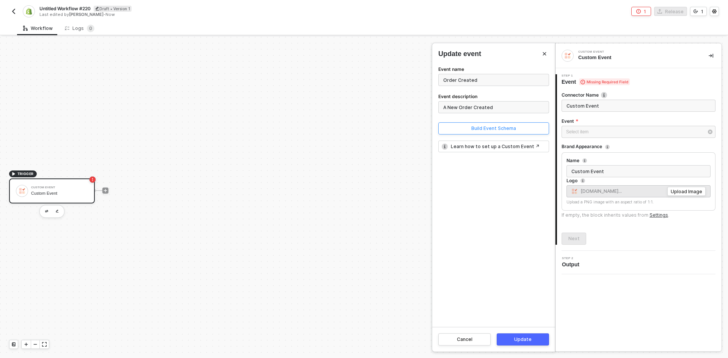
click at [500, 130] on div "Build Event Schema" at bounding box center [494, 129] width 45 height 6
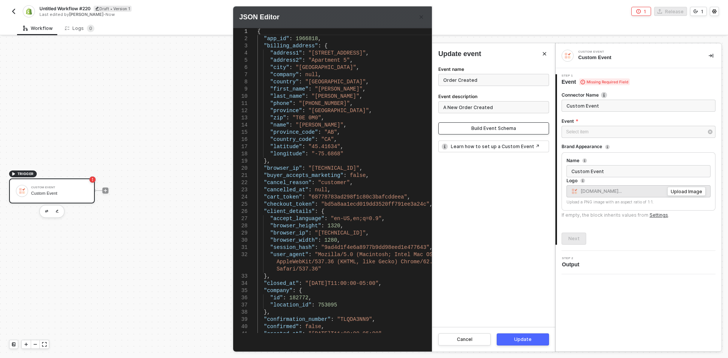
drag, startPoint x: 257, startPoint y: 35, endPoint x: 277, endPoint y: 110, distance: 77.4
click at [277, 110] on div "1 2 3 4 5 6 7 8 9 10 11 12 13 14 15 16 17 18 19 20 21 22 23 24 25 26 27 28 29 3…" at bounding box center [347, 180] width 228 height 305
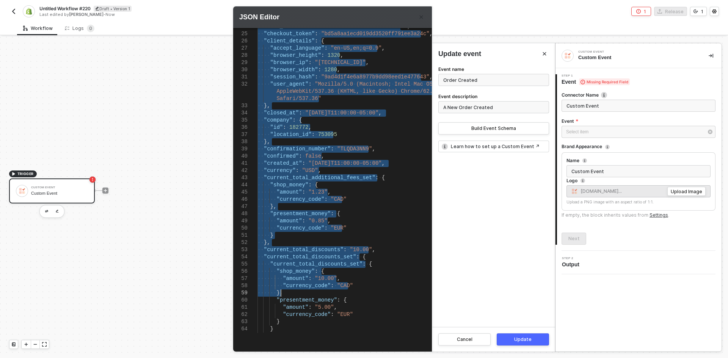
type textarea "{ "app_id": 1966818, "billing_address": { "address1": "[STREET_ADDRESS]", "addr…"
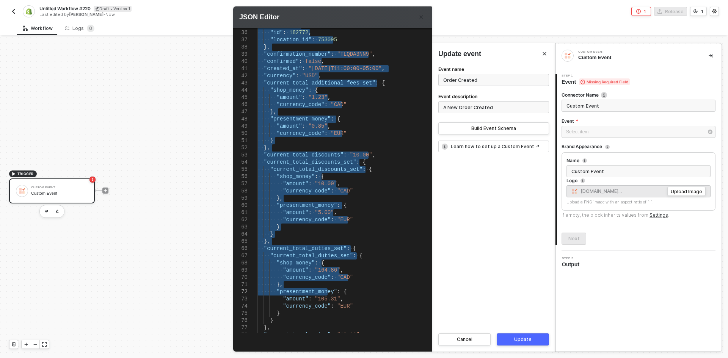
drag, startPoint x: 269, startPoint y: 74, endPoint x: 327, endPoint y: 294, distance: 226.8
click at [623, 322] on div "Custom Event Custom Event 1 Step 1 Event Missing Required Field Connector Name …" at bounding box center [639, 198] width 166 height 308
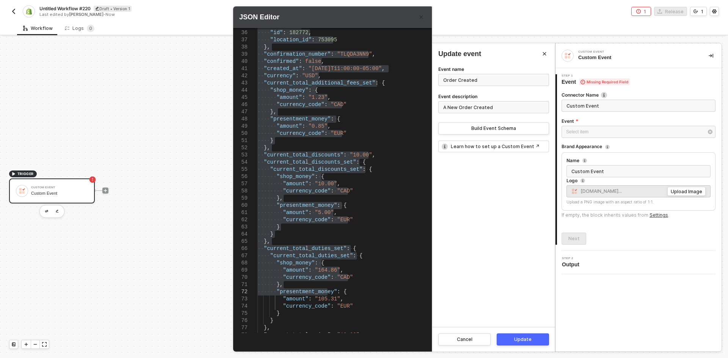
click at [605, 126] on div "Event" at bounding box center [639, 122] width 154 height 8
click at [572, 134] on div "Select item ﻿" at bounding box center [634, 132] width 137 height 7
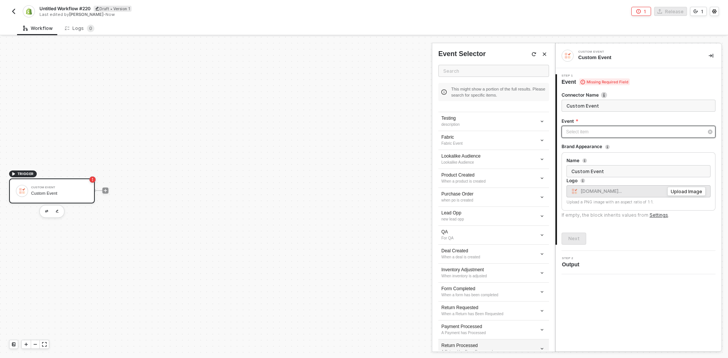
scroll to position [824, 0]
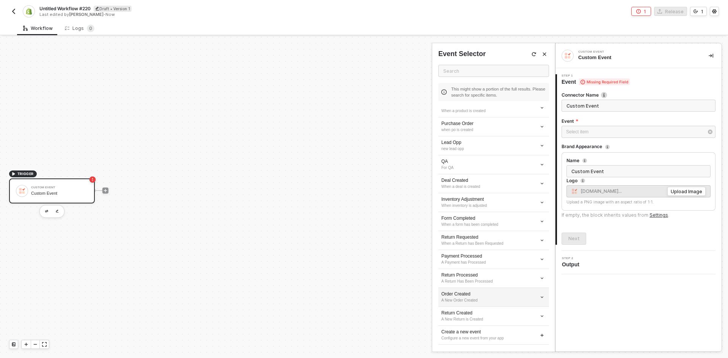
click at [460, 298] on div "A New Order Created" at bounding box center [494, 301] width 105 height 6
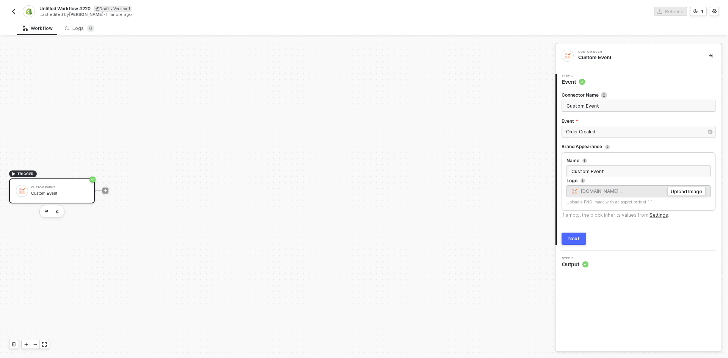
click at [574, 232] on div "Connector Name Custom Event Event Order Created Brand Appearance Name Custom Ev…" at bounding box center [639, 165] width 154 height 159
click at [574, 236] on div "Next" at bounding box center [574, 239] width 11 height 6
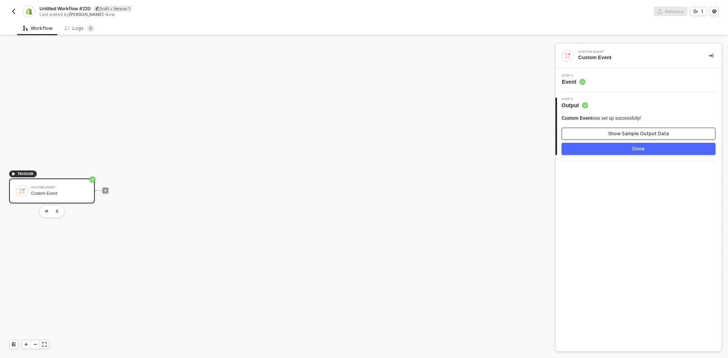
click at [628, 136] on div "Show Sample Output Data" at bounding box center [638, 134] width 61 height 6
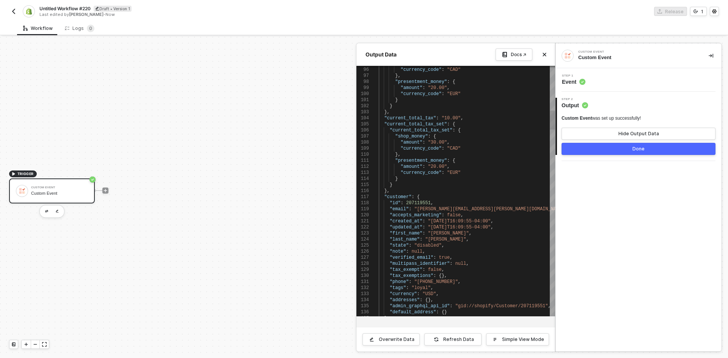
scroll to position [0, 0]
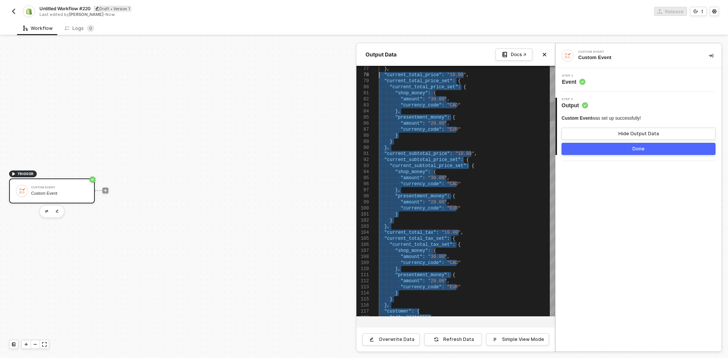
type textarea ""amount": "0.85", "currency_code": "EUR" } }, "current_total_discounts": "10.00…"
drag, startPoint x: 458, startPoint y: 280, endPoint x: 396, endPoint y: 62, distance: 226.6
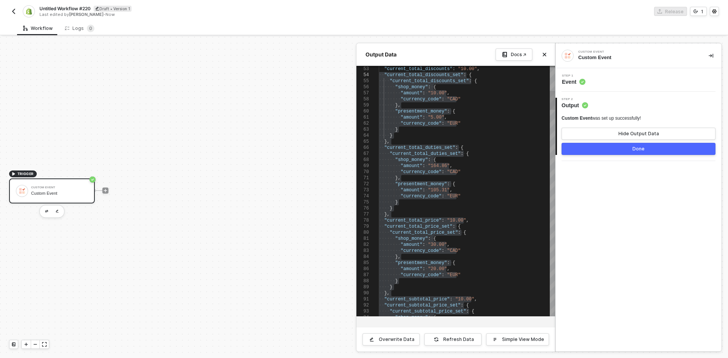
click at [102, 192] on div at bounding box center [364, 198] width 728 height 322
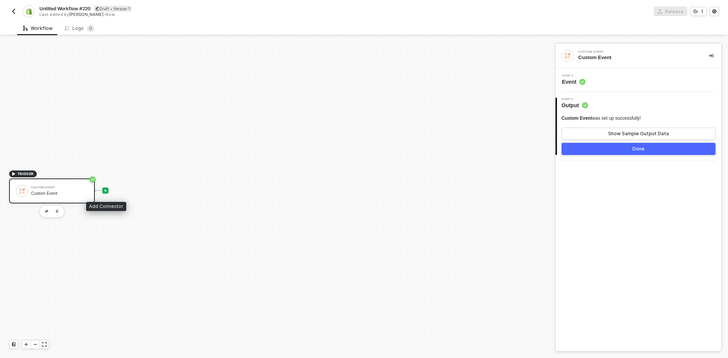
click at [104, 192] on icon "icon-play" at bounding box center [105, 191] width 5 height 5
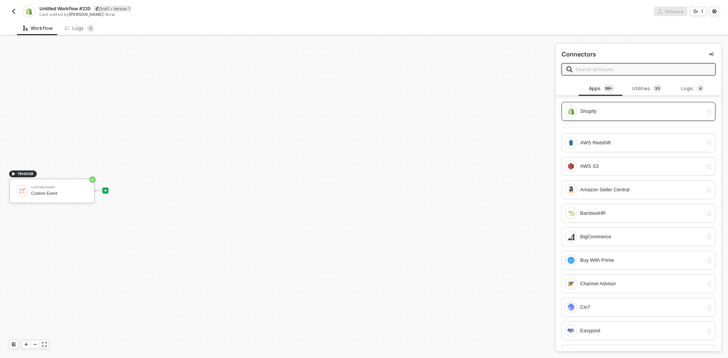
click at [613, 115] on div "Shopify" at bounding box center [641, 111] width 123 height 8
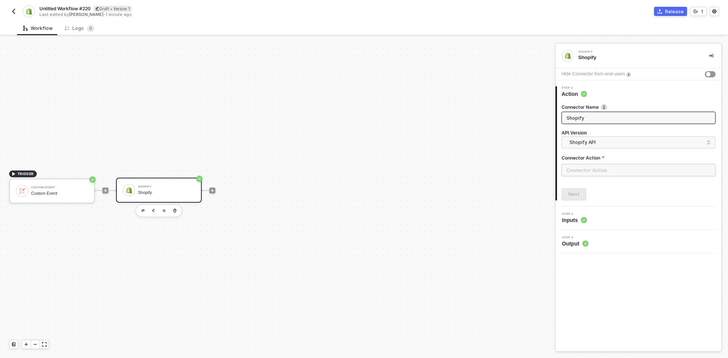
click at [600, 166] on input "text" at bounding box center [639, 170] width 154 height 12
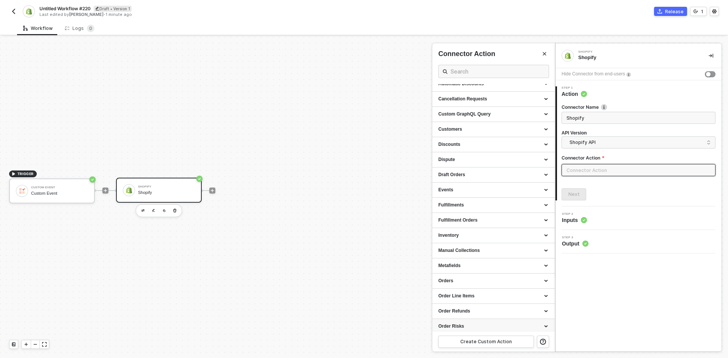
scroll to position [132, 0]
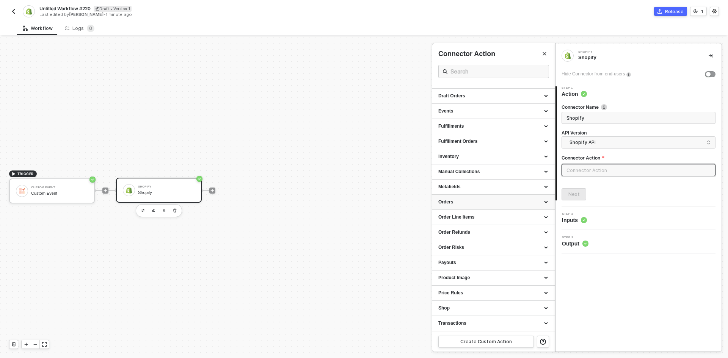
click at [452, 206] on div "Orders" at bounding box center [493, 202] width 123 height 15
click at [467, 259] on span "Creates a new Order" at bounding box center [456, 261] width 35 height 4
type input "Creates a new Order"
type input "Orders - Create an Order"
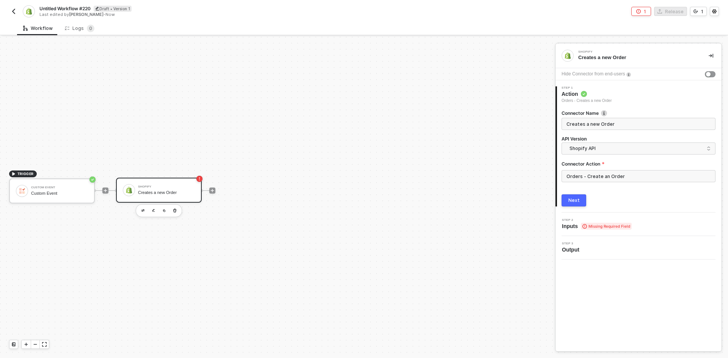
click at [582, 206] on button "Next" at bounding box center [574, 201] width 25 height 12
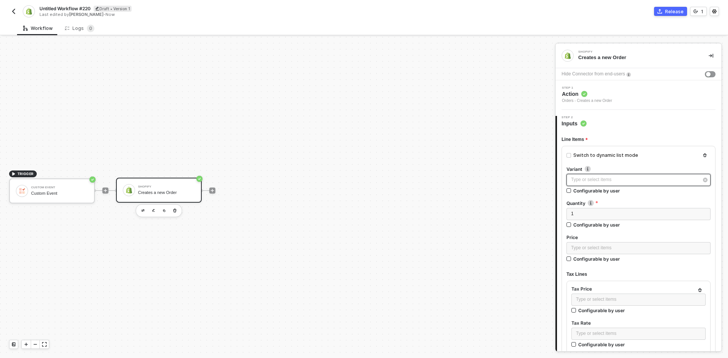
click at [590, 178] on div "Type or select items ﻿" at bounding box center [634, 179] width 127 height 7
click at [477, 81] on div "No data yet Try to refesh the data list." at bounding box center [493, 128] width 123 height 97
click at [480, 62] on div "Variant Blocks 2 No data yet Try to refesh the data list." at bounding box center [493, 205] width 123 height 293
click at [480, 77] on div "Variant Blocks 2" at bounding box center [471, 74] width 64 height 12
click at [481, 72] on span "Blocks 2" at bounding box center [485, 72] width 24 height 6
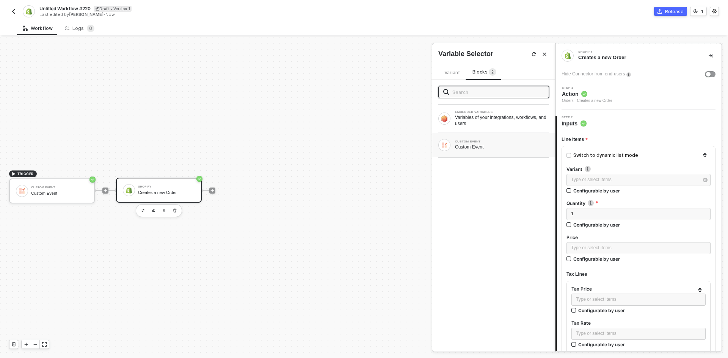
click at [486, 150] on div "CUSTOM EVENT Custom Event" at bounding box center [494, 145] width 111 height 12
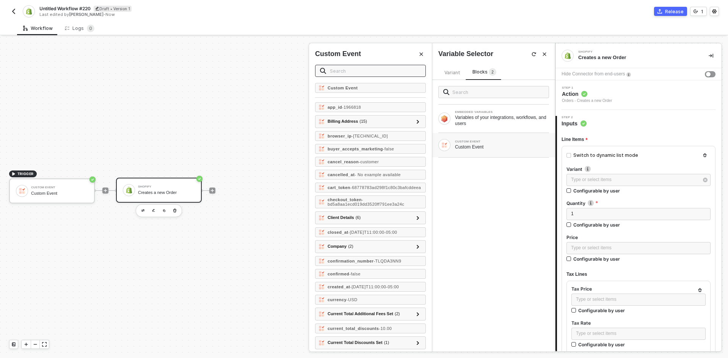
click at [350, 74] on span at bounding box center [370, 71] width 111 height 12
click at [350, 74] on input "text" at bounding box center [375, 71] width 91 height 8
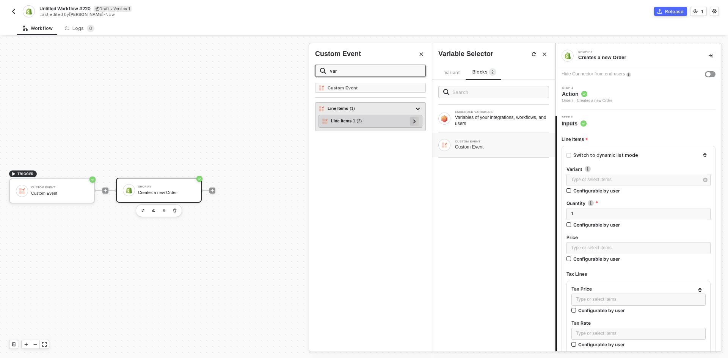
type input "var"
click at [417, 118] on div at bounding box center [414, 121] width 9 height 9
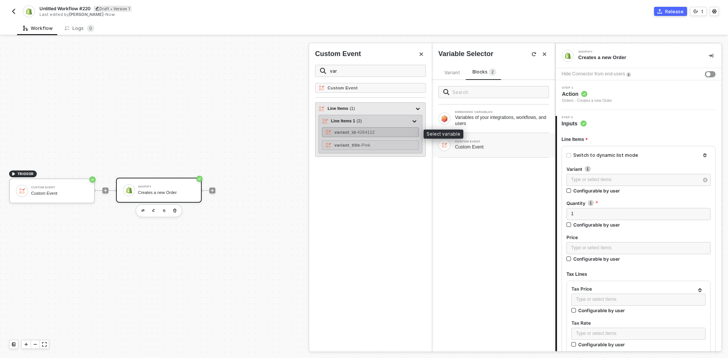
click at [400, 131] on div "variant_id - 4264112" at bounding box center [370, 132] width 97 height 10
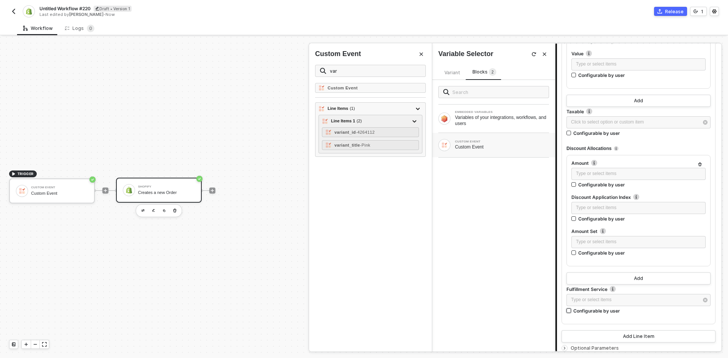
scroll to position [873, 0]
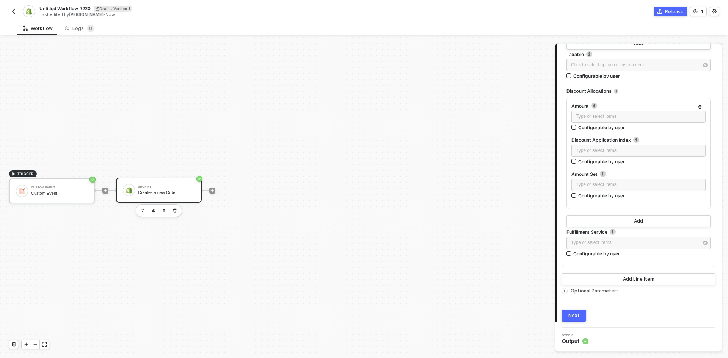
click at [612, 291] on span "Optional Parameters" at bounding box center [595, 291] width 48 height 6
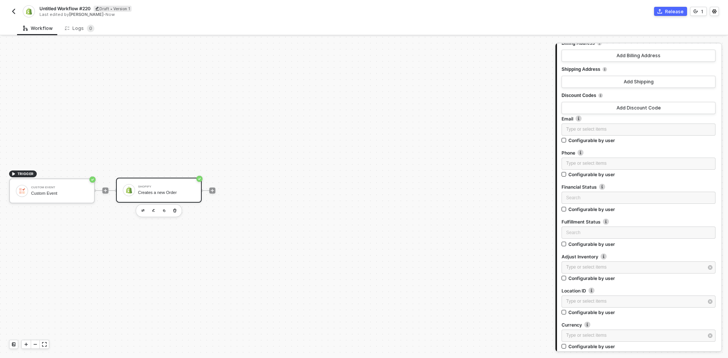
scroll to position [1940, 0]
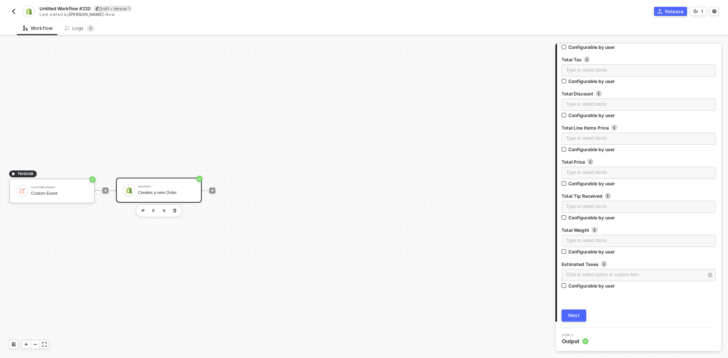
click at [576, 318] on div "Next" at bounding box center [574, 316] width 11 height 6
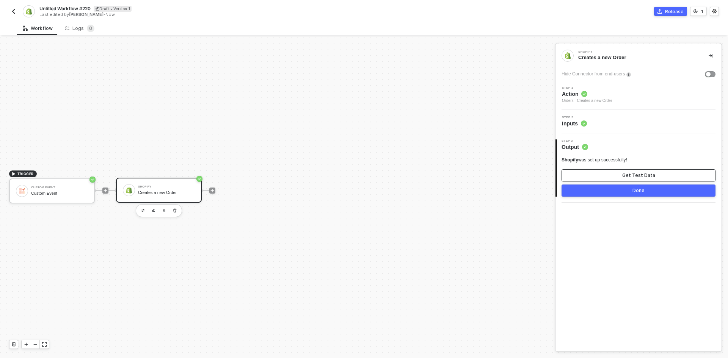
click at [642, 178] on div "Get Test Data" at bounding box center [639, 176] width 33 height 6
click at [623, 176] on div "Show Sample Output Data" at bounding box center [638, 176] width 61 height 6
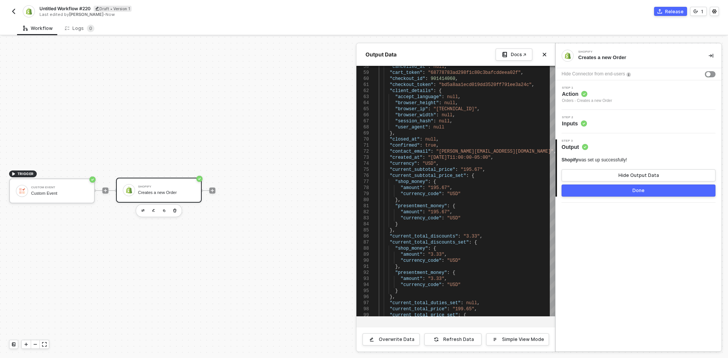
click at [599, 193] on button "Done" at bounding box center [639, 191] width 154 height 12
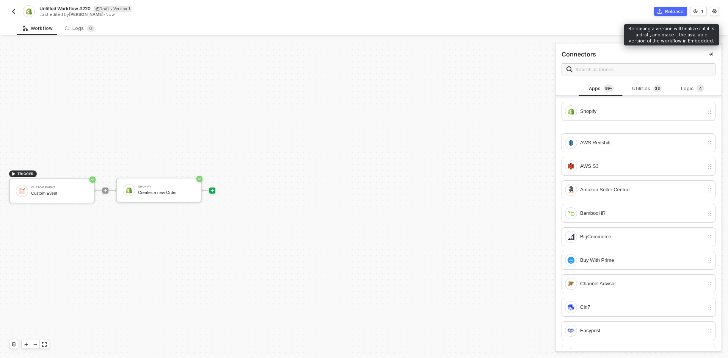
click at [670, 13] on div "Release" at bounding box center [674, 11] width 19 height 6
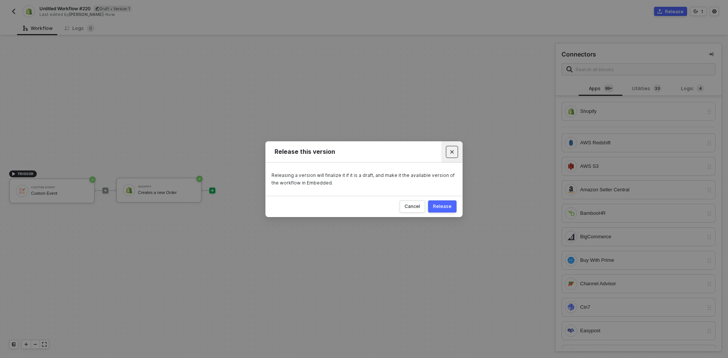
click at [451, 147] on button "Close" at bounding box center [452, 152] width 12 height 12
